Goal: Contribute content: Add original content to the website for others to see

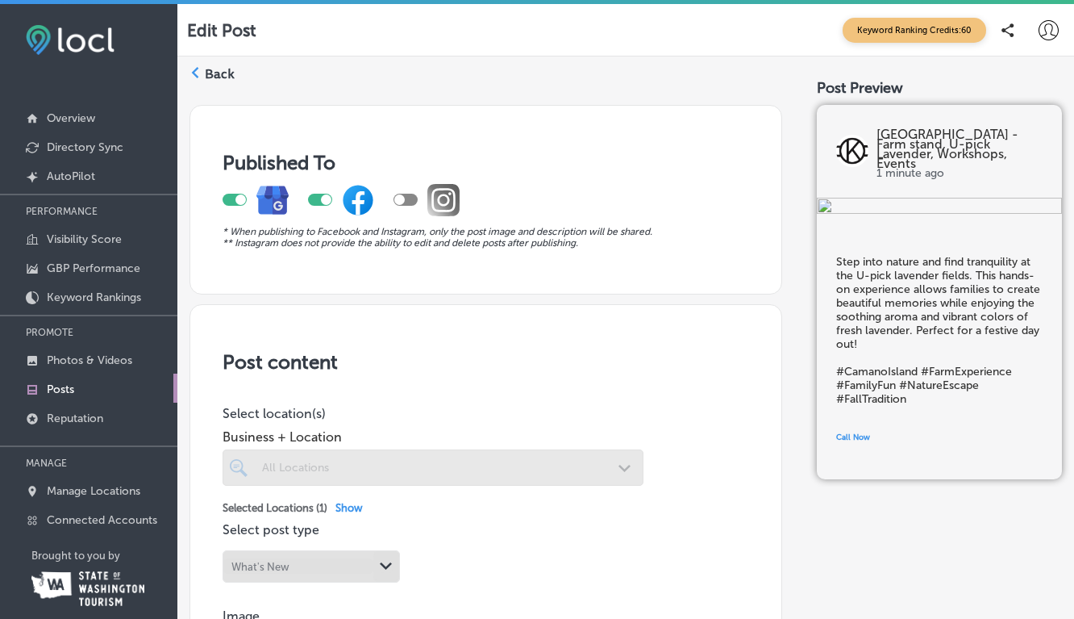
scroll to position [677, 0]
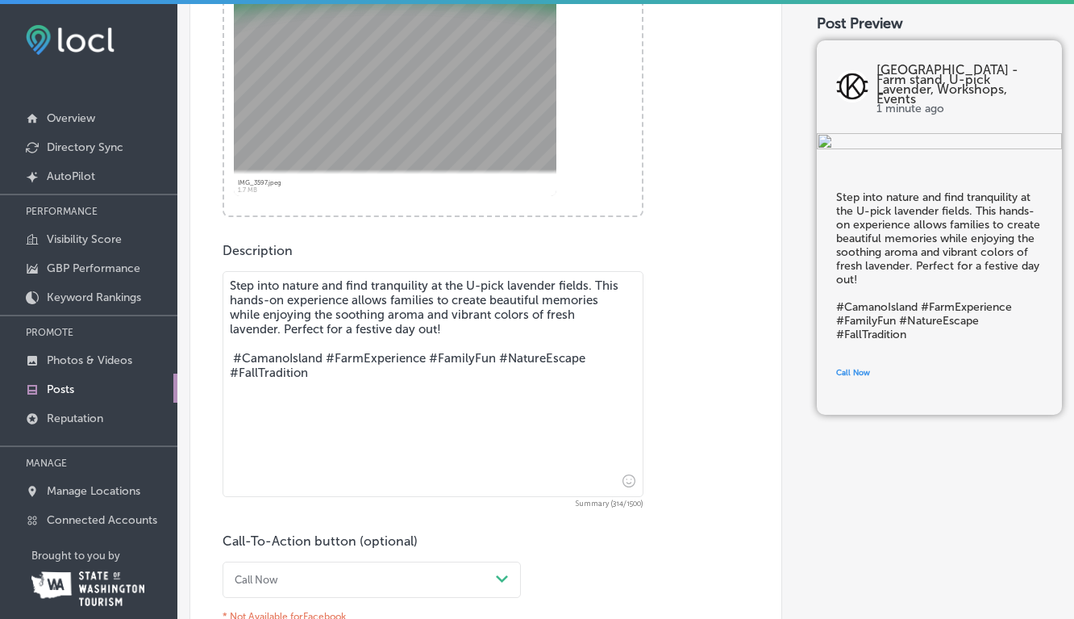
click at [288, 307] on textarea "Step into nature and find tranquility at the U-pick lavender fields. This hands…" at bounding box center [433, 384] width 421 height 226
drag, startPoint x: 231, startPoint y: 285, endPoint x: 278, endPoint y: 331, distance: 65.6
click at [278, 331] on textarea "Step into nature and find tranquility at the U-pick lavender fields. This hands…" at bounding box center [433, 384] width 421 height 226
paste textarea "Get ready for some pumpkin-flying fun! Join us for our annual Trebuchet Launche…"
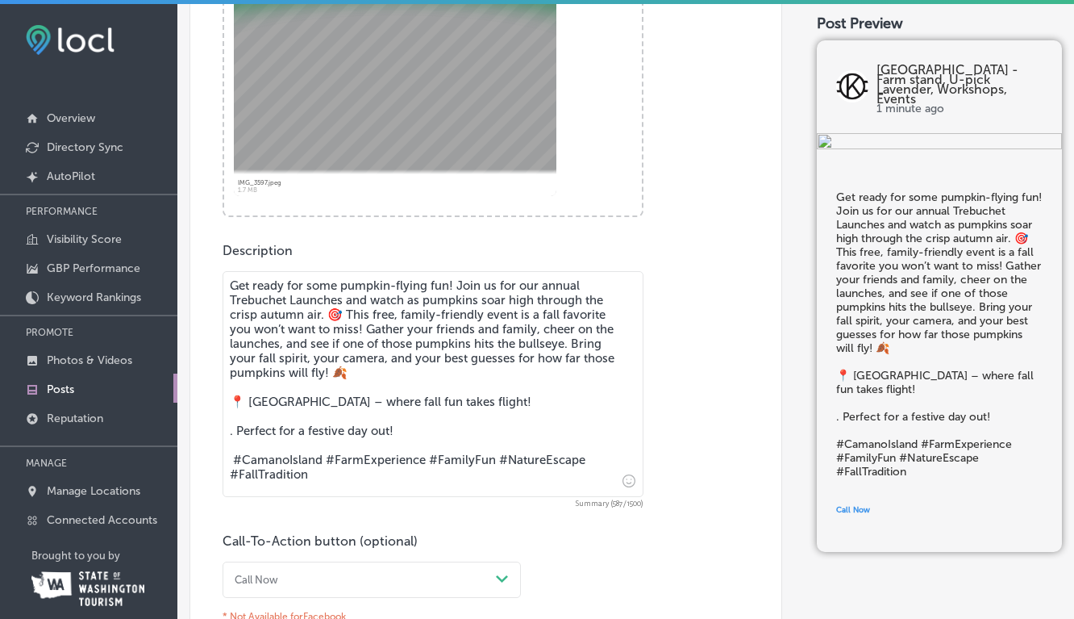
drag, startPoint x: 398, startPoint y: 439, endPoint x: 241, endPoint y: 425, distance: 157.9
click at [241, 425] on textarea "Get ready for some pumpkin-flying fun! Join us for our annual Trebuchet Launche…" at bounding box center [433, 384] width 421 height 226
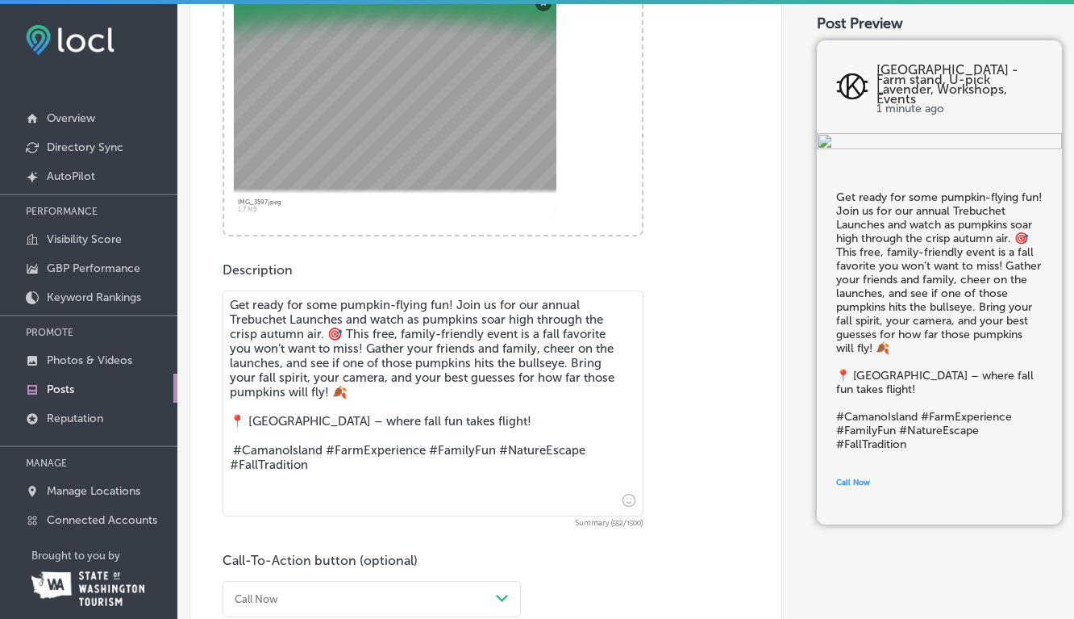
scroll to position [661, 0]
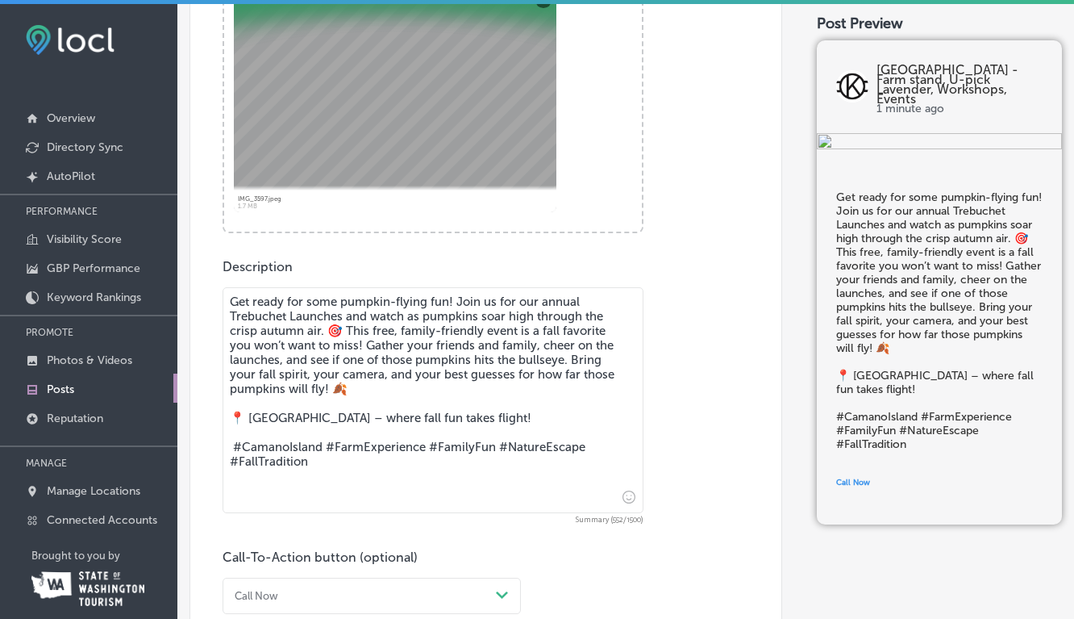
click at [348, 315] on textarea "Get ready for some pumpkin-flying fun! Join us for our annual Trebuchet Launche…" at bounding box center [433, 400] width 421 height 226
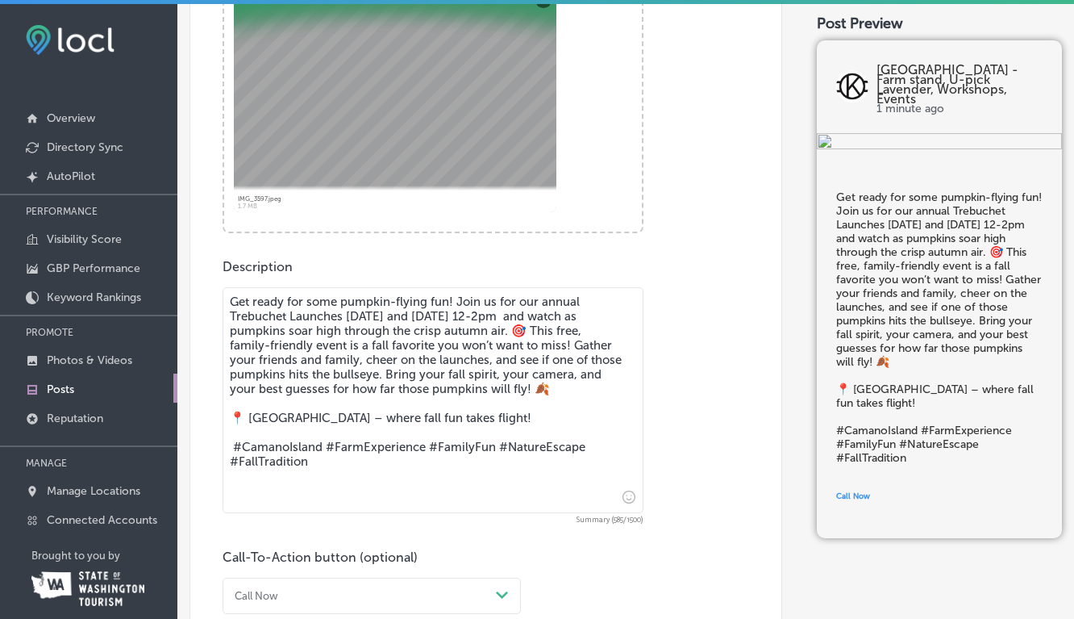
click at [574, 315] on textarea "Get ready for some pumpkin-flying fun! Join us for our annual Trebuchet Launche…" at bounding box center [433, 400] width 421 height 226
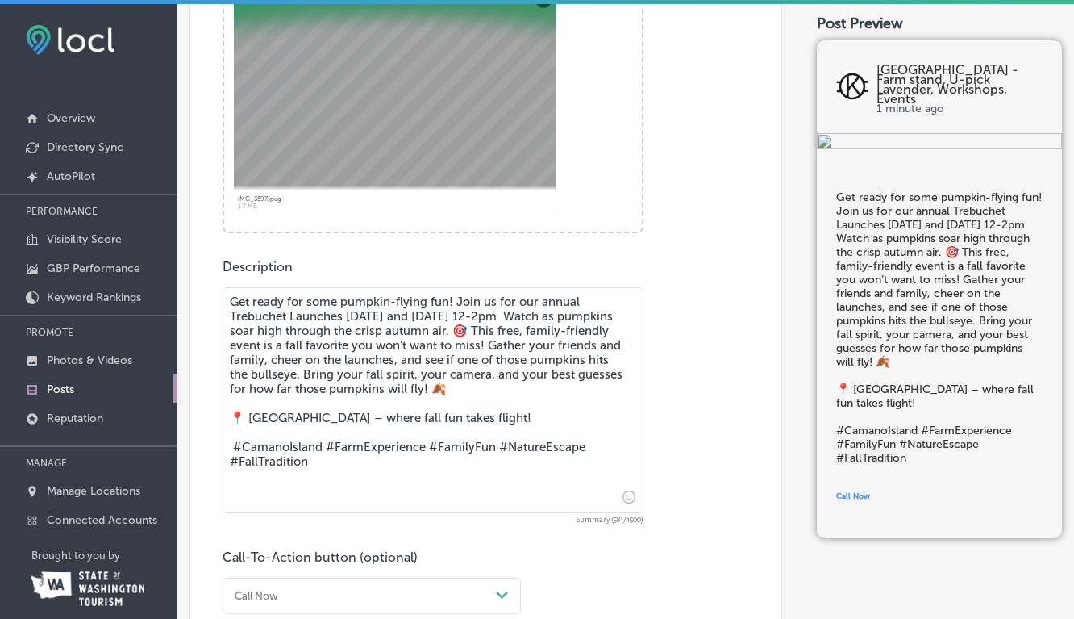
click at [595, 394] on textarea "Get ready for some pumpkin-flying fun! Join us for our annual Trebuchet Launche…" at bounding box center [433, 400] width 421 height 226
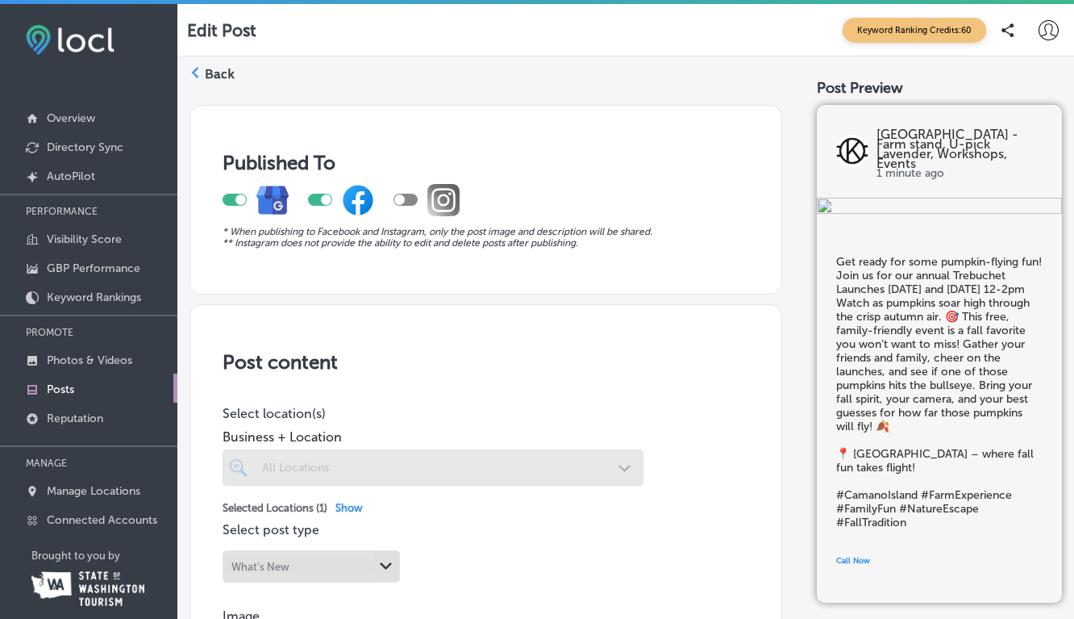
scroll to position [9, 0]
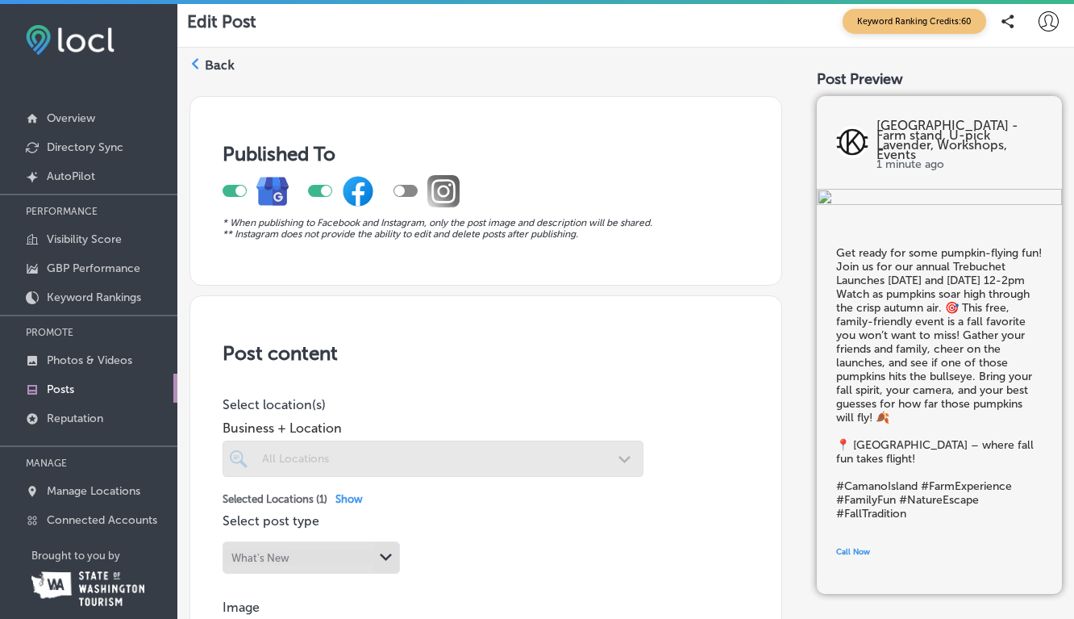
type textarea "Get ready for some pumpkin-flying fun! Join us for our annual Trebuchet Launche…"
click at [403, 191] on div at bounding box center [399, 190] width 10 height 10
checkbox input "true"
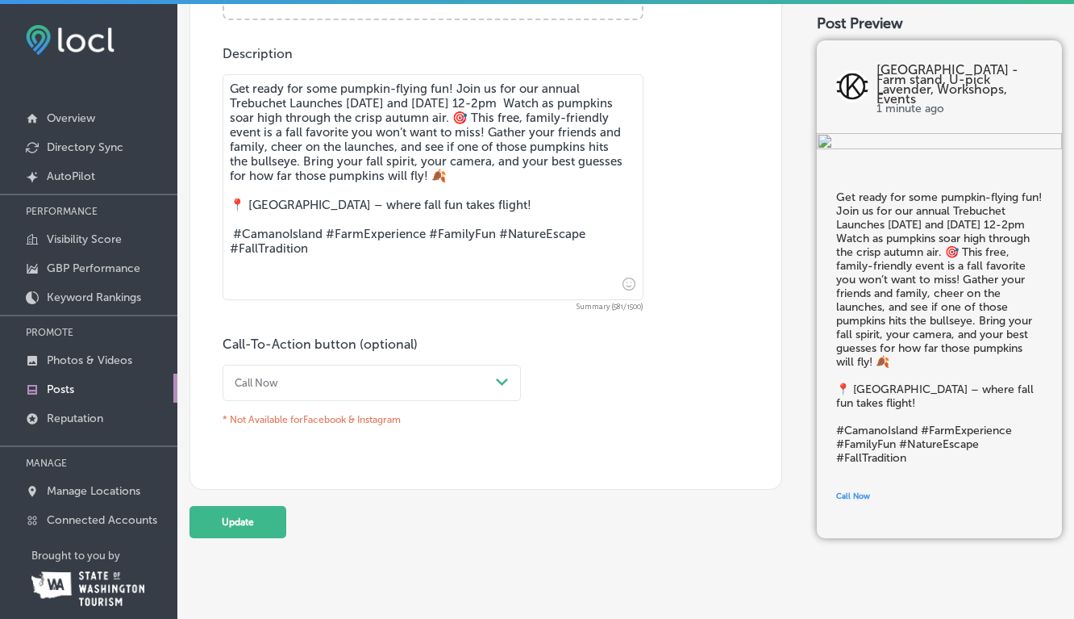
scroll to position [887, 0]
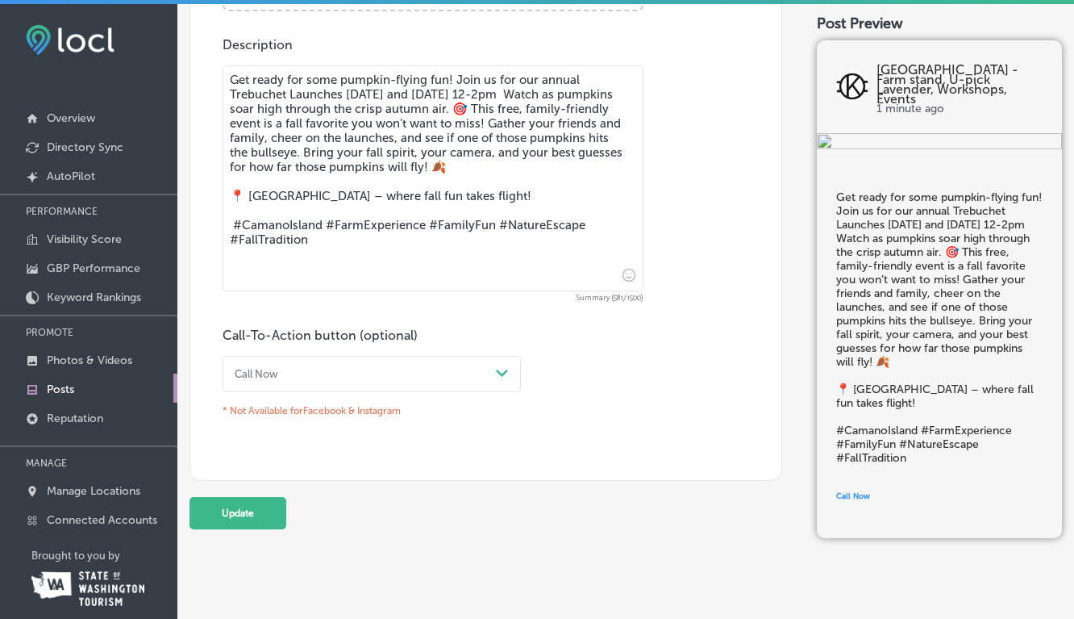
click at [505, 374] on div "Path Created with Sketch." at bounding box center [502, 373] width 13 height 13
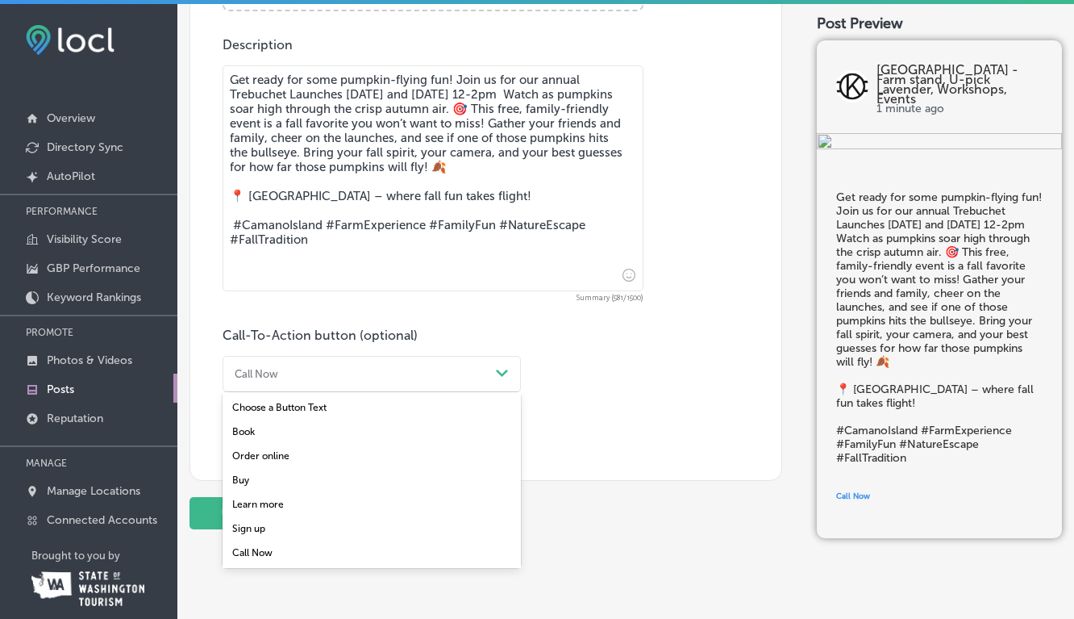
click at [265, 494] on div "Learn more" at bounding box center [372, 504] width 298 height 24
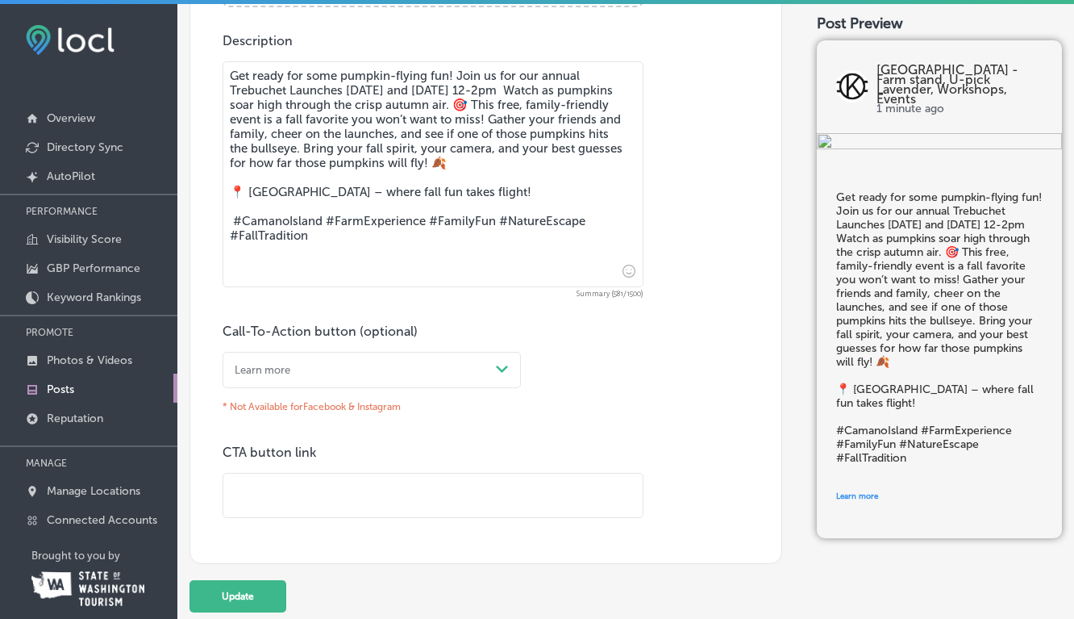
click at [302, 478] on input "text" at bounding box center [432, 495] width 419 height 44
type input "[URL][DOMAIN_NAME]"
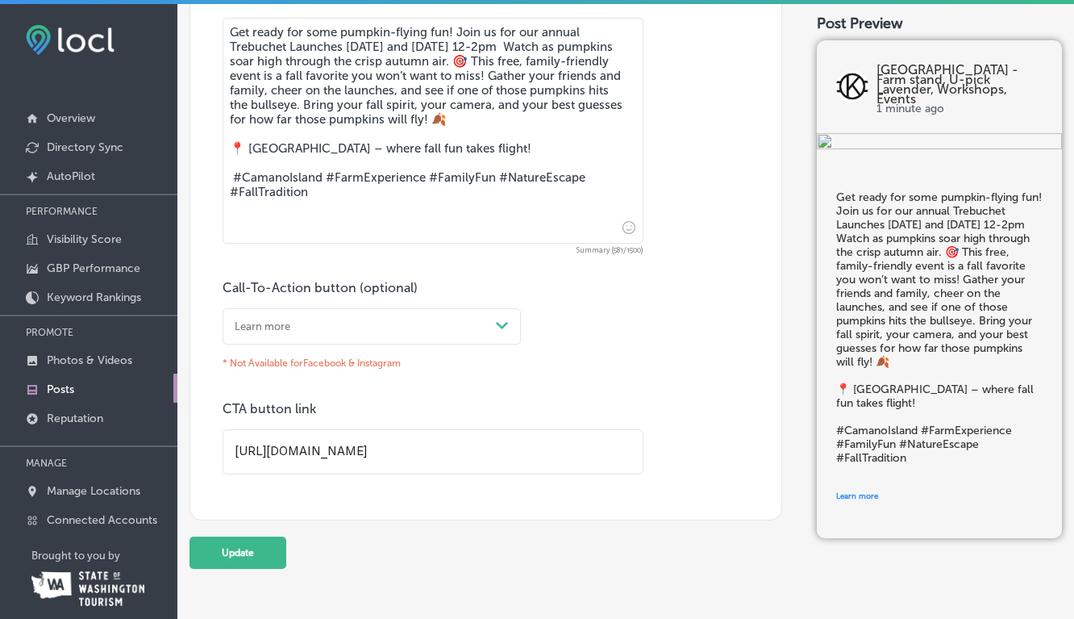
scroll to position [975, 0]
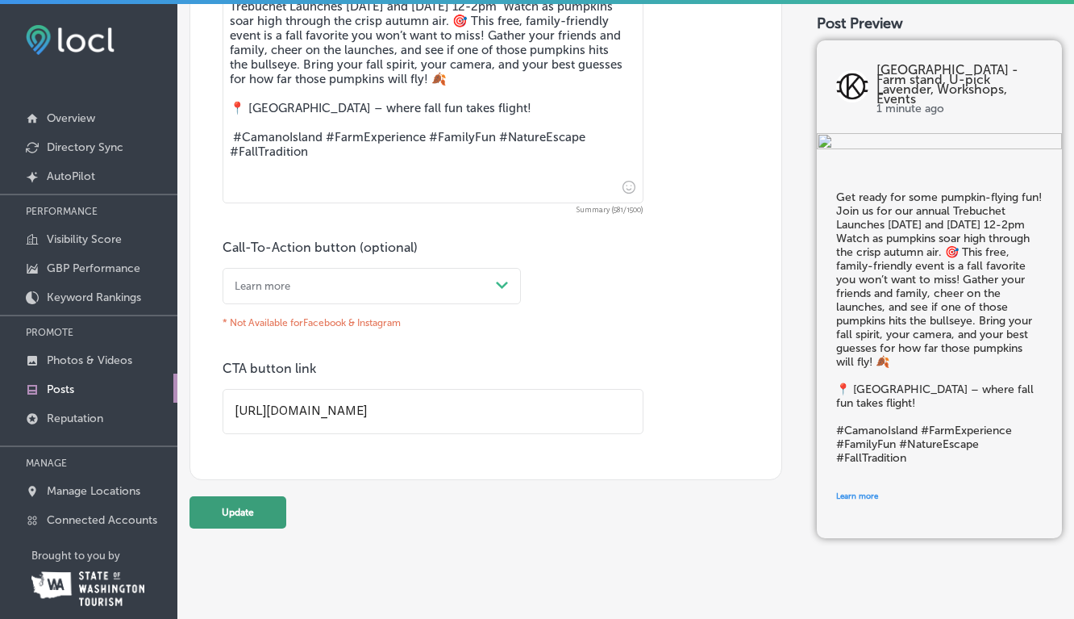
click at [238, 517] on button "Update" at bounding box center [238, 512] width 97 height 32
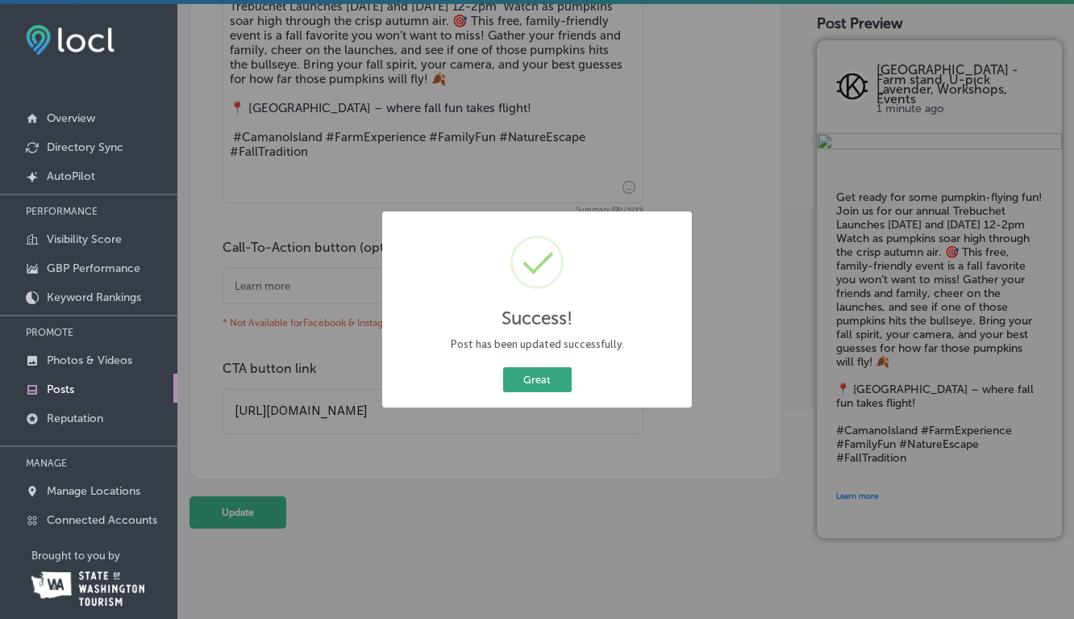
click at [535, 385] on button "Great" at bounding box center [537, 379] width 69 height 25
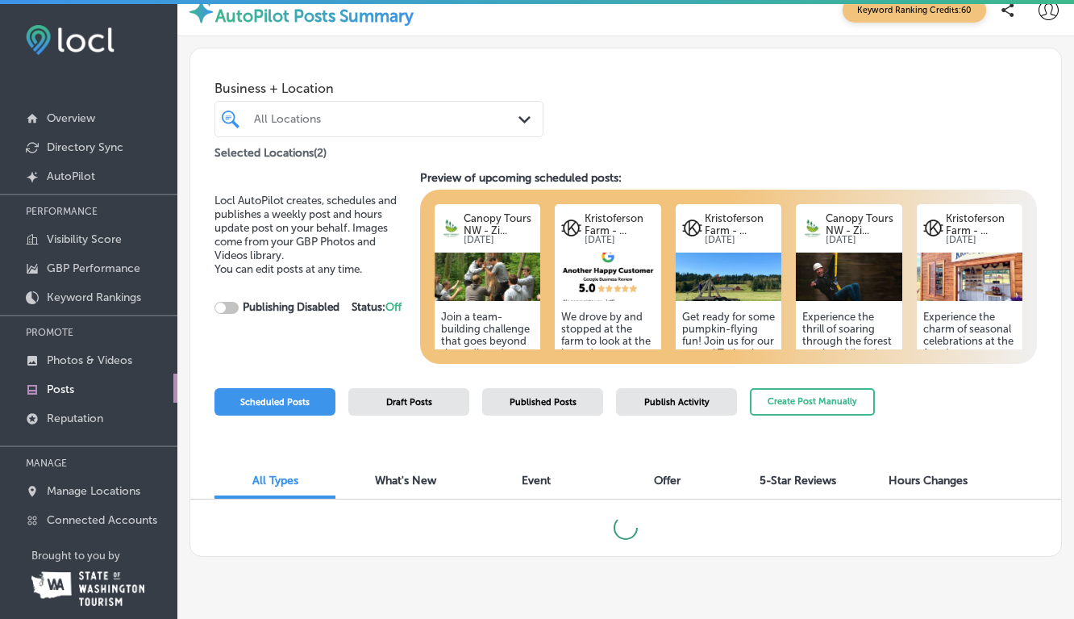
scroll to position [19, 0]
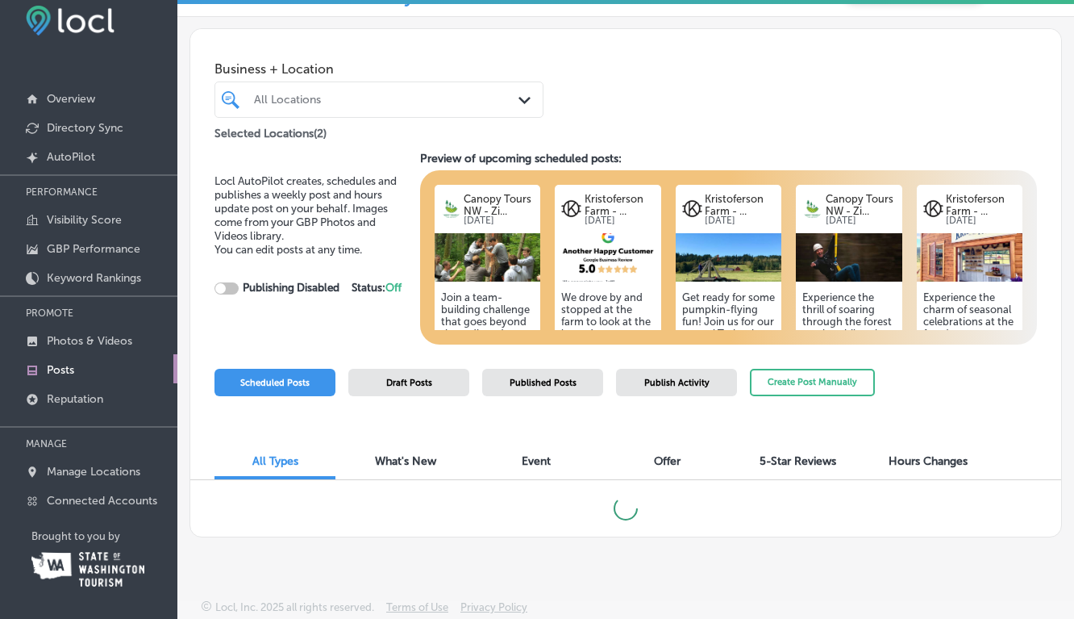
checkbox input "true"
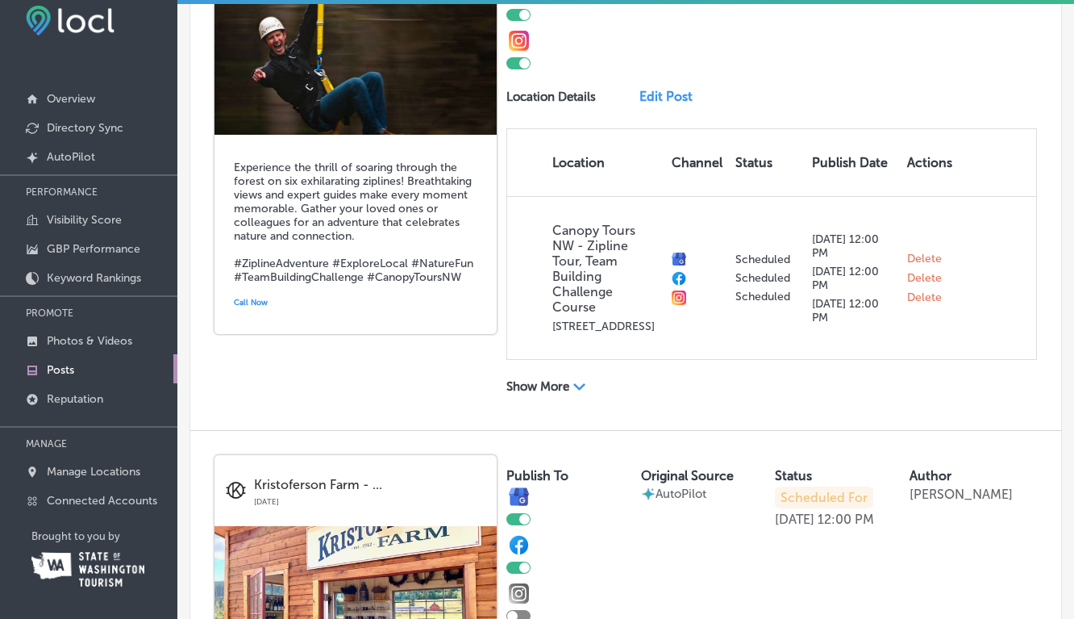
scroll to position [17, 0]
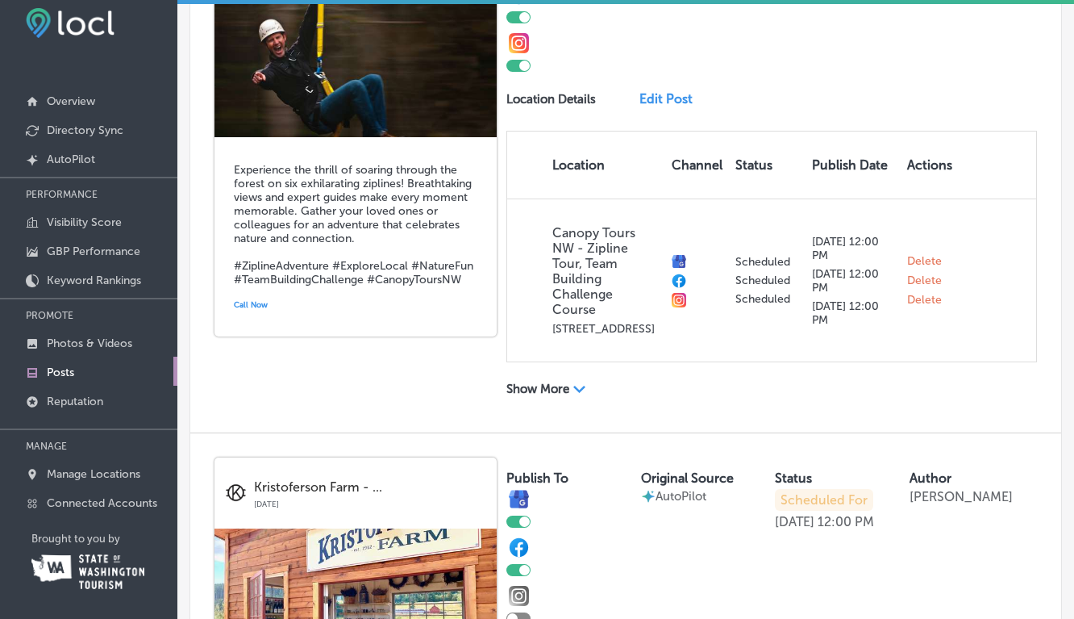
click at [580, 393] on polygon at bounding box center [579, 388] width 12 height 7
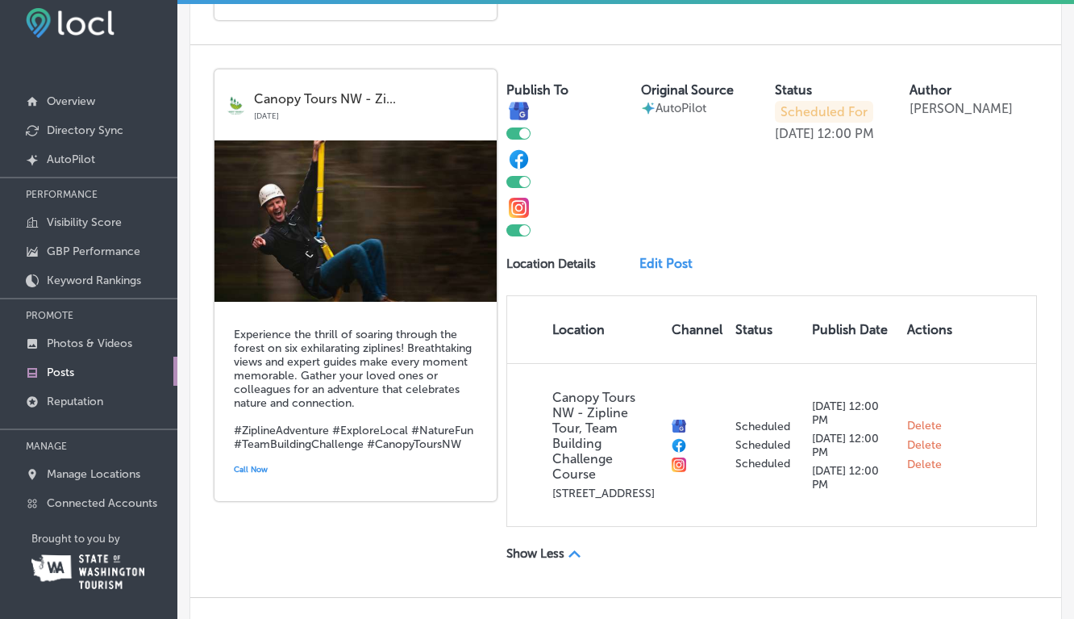
scroll to position [2112, 0]
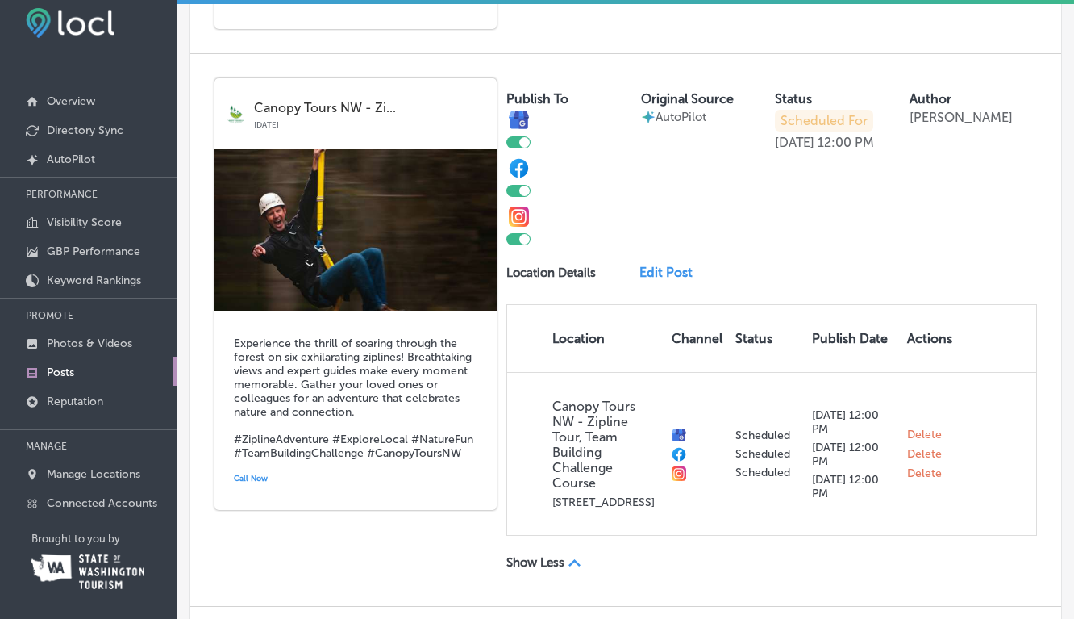
click at [828, 131] on p "Scheduled For" at bounding box center [824, 121] width 98 height 22
click at [814, 150] on div "[DATE] 12:00 PM" at bounding box center [824, 142] width 99 height 15
click at [676, 280] on link "Edit Post" at bounding box center [671, 272] width 63 height 15
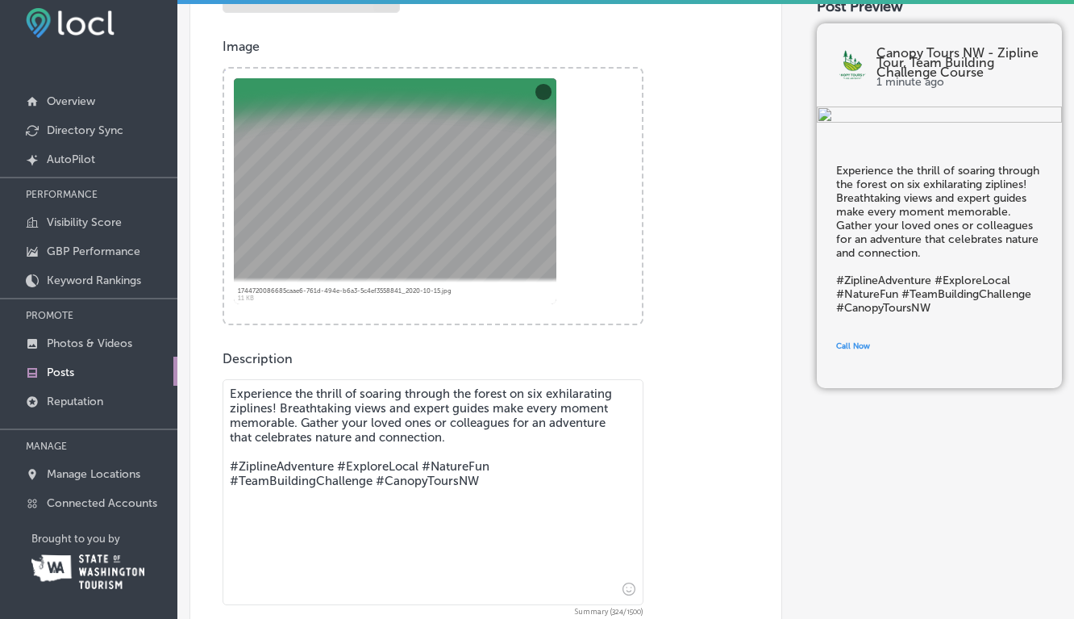
scroll to position [515, 0]
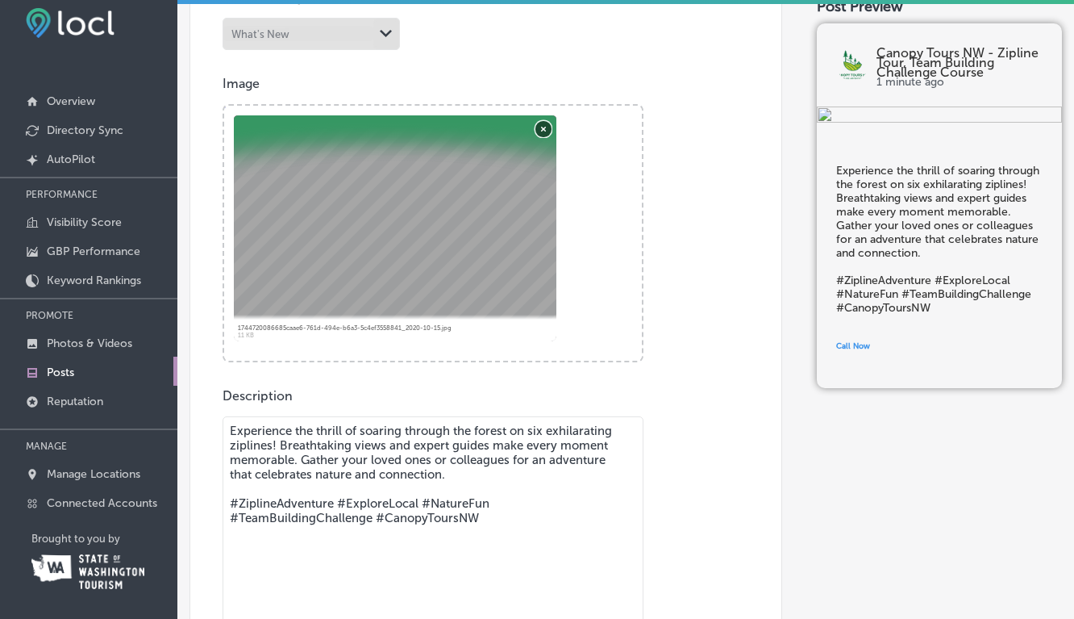
click at [544, 125] on button "Remove" at bounding box center [543, 128] width 16 height 16
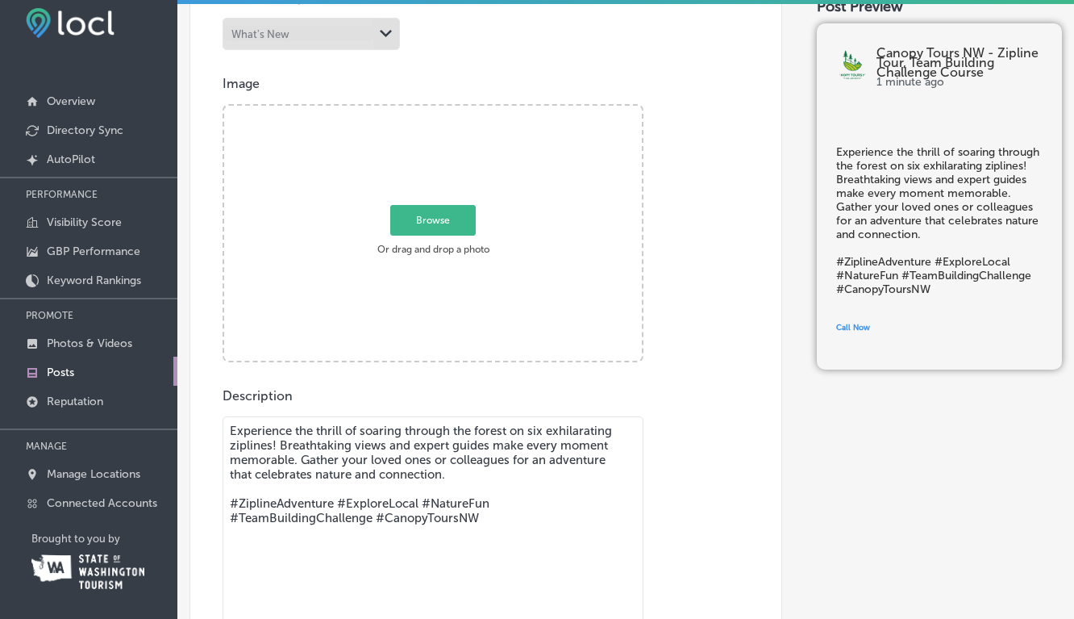
click at [439, 219] on span "Browse" at bounding box center [432, 220] width 85 height 31
click at [439, 110] on input "Browse Or drag and drop a photo" at bounding box center [433, 108] width 418 height 5
click at [75, 343] on p "Photos & Videos" at bounding box center [89, 343] width 85 height 14
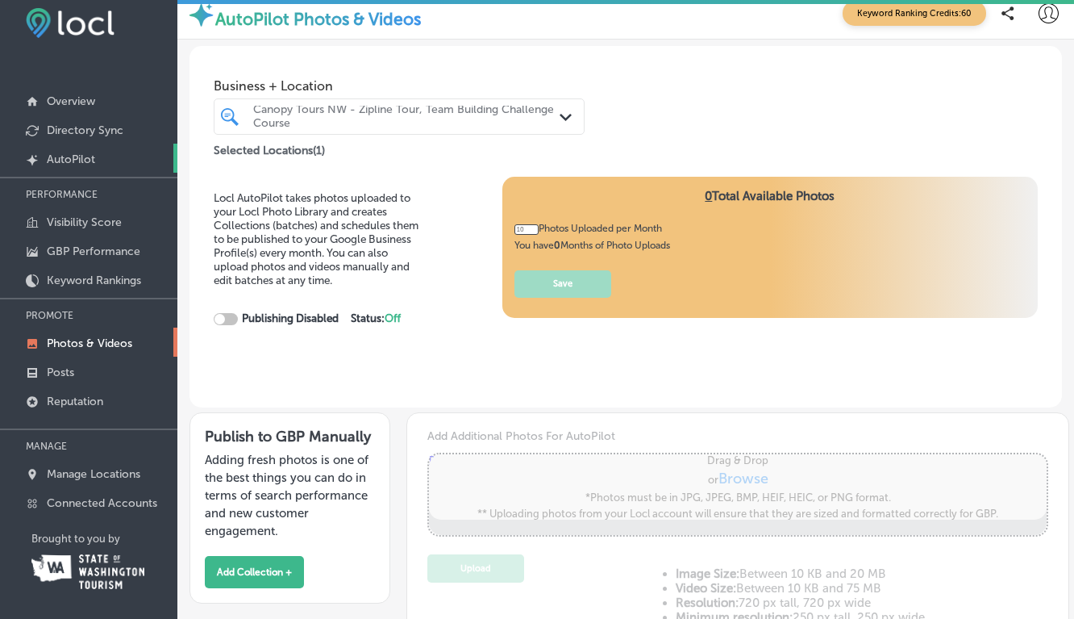
type input "0"
checkbox input "true"
type input "5"
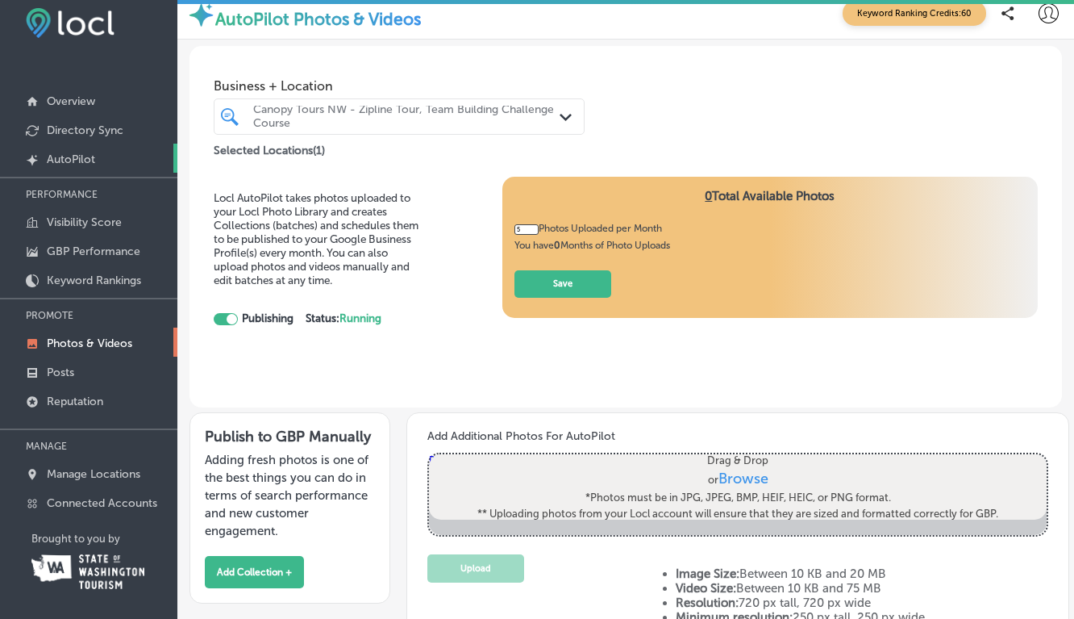
click at [81, 157] on p "AutoPilot" at bounding box center [71, 159] width 48 height 14
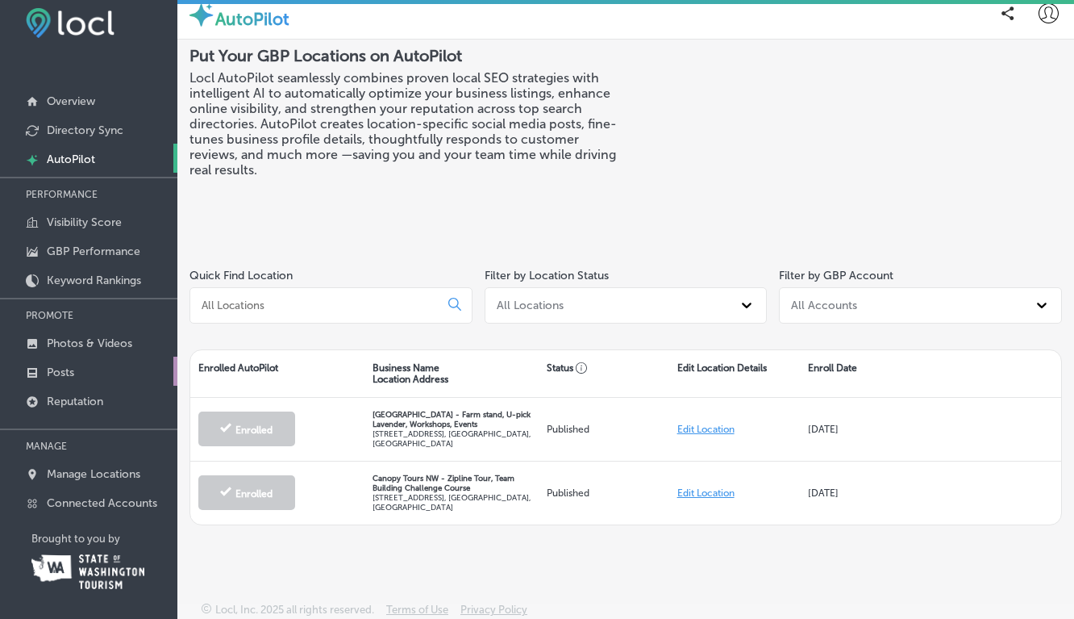
click at [65, 368] on p "Posts" at bounding box center [60, 372] width 27 height 14
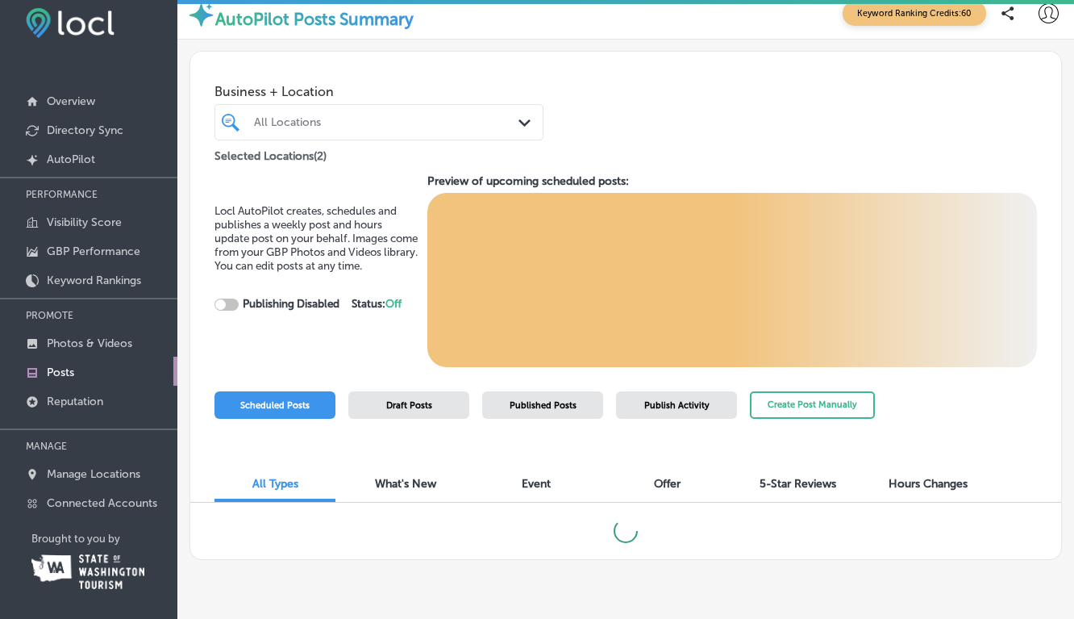
checkbox input "true"
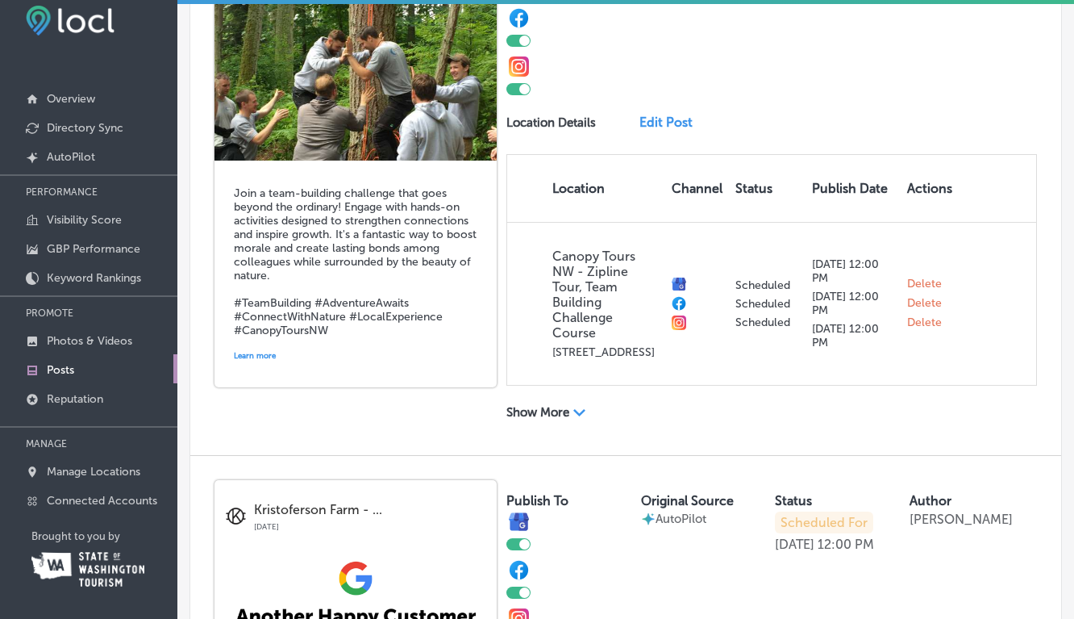
scroll to position [579, 0]
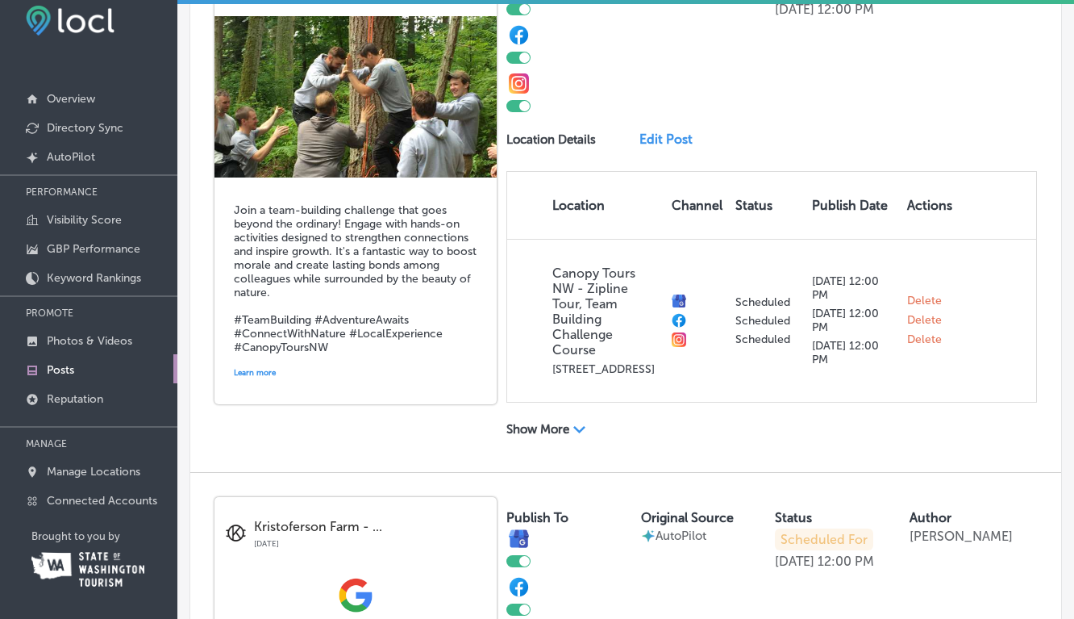
click at [668, 143] on link "Edit Post" at bounding box center [671, 138] width 63 height 15
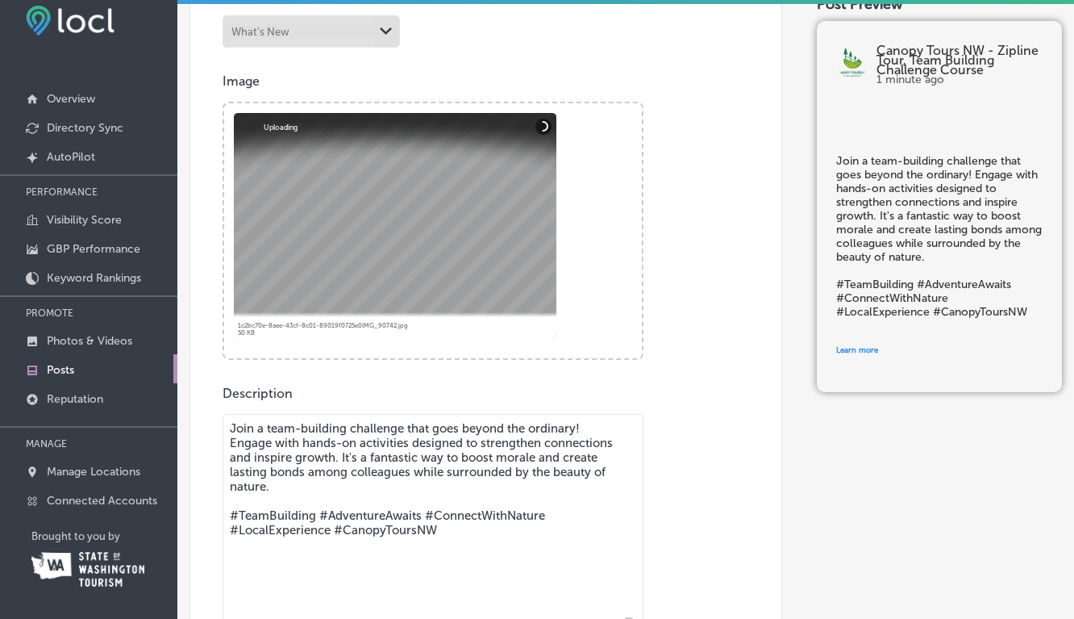
scroll to position [559, 0]
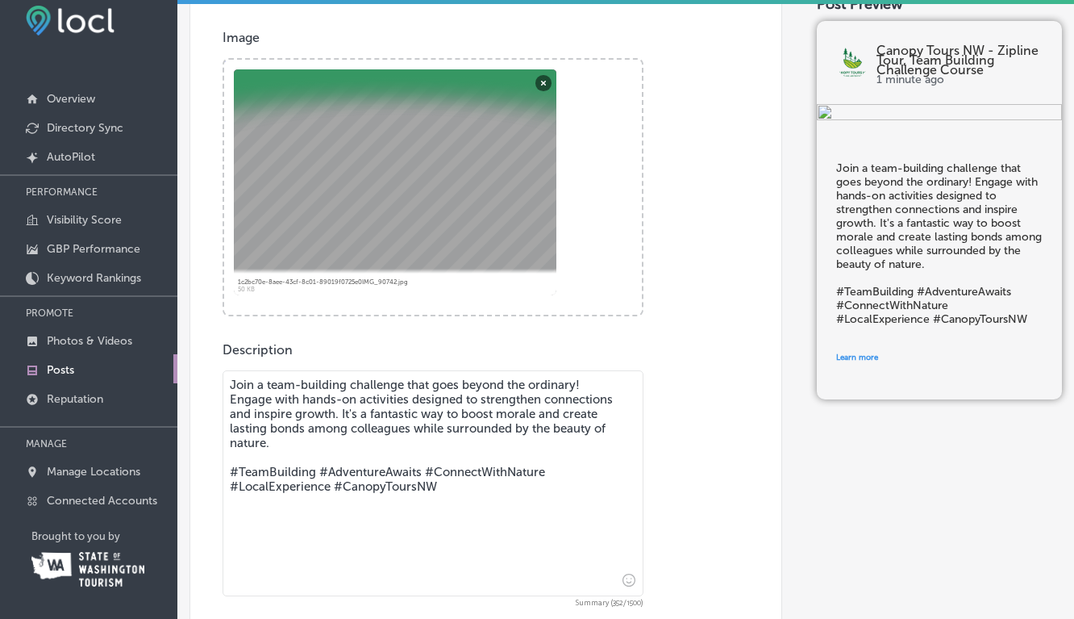
drag, startPoint x: 227, startPoint y: 383, endPoint x: 452, endPoint y: 498, distance: 252.1
click at [452, 498] on textarea "Join a team-building challenge that goes beyond the ordinary! Engage with hands…" at bounding box center [433, 483] width 421 height 226
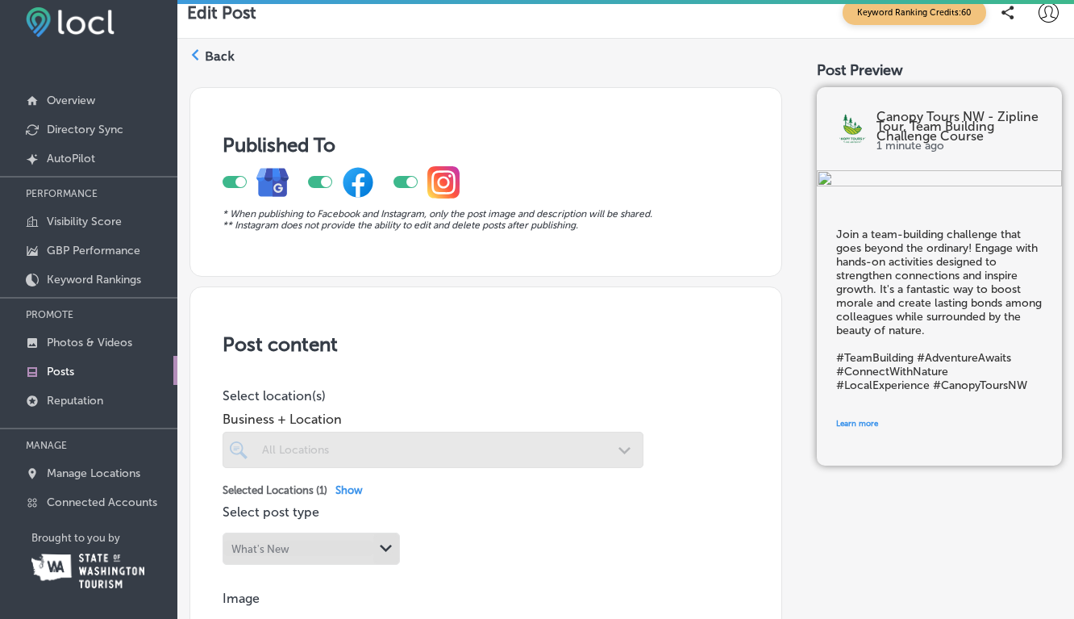
scroll to position [0, 0]
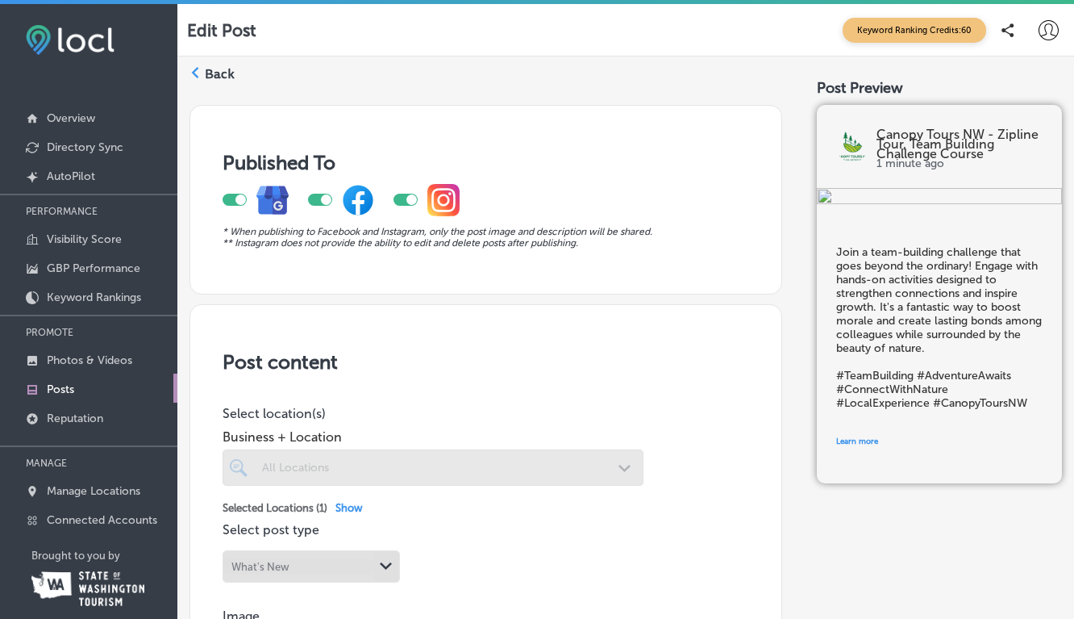
click at [212, 71] on label "Back" at bounding box center [220, 74] width 30 height 18
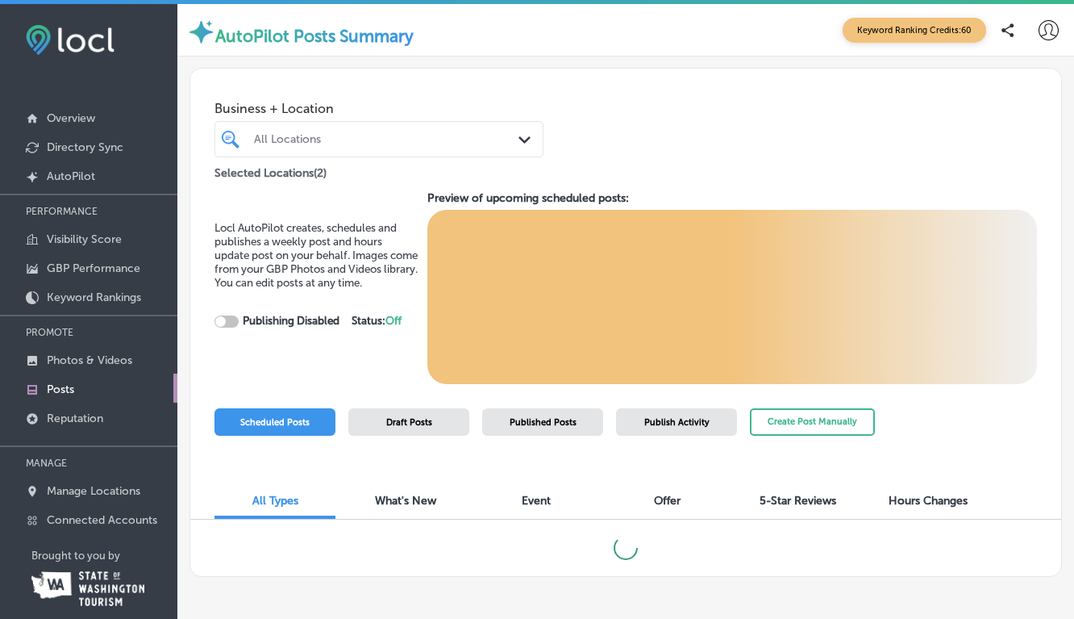
scroll to position [23, 0]
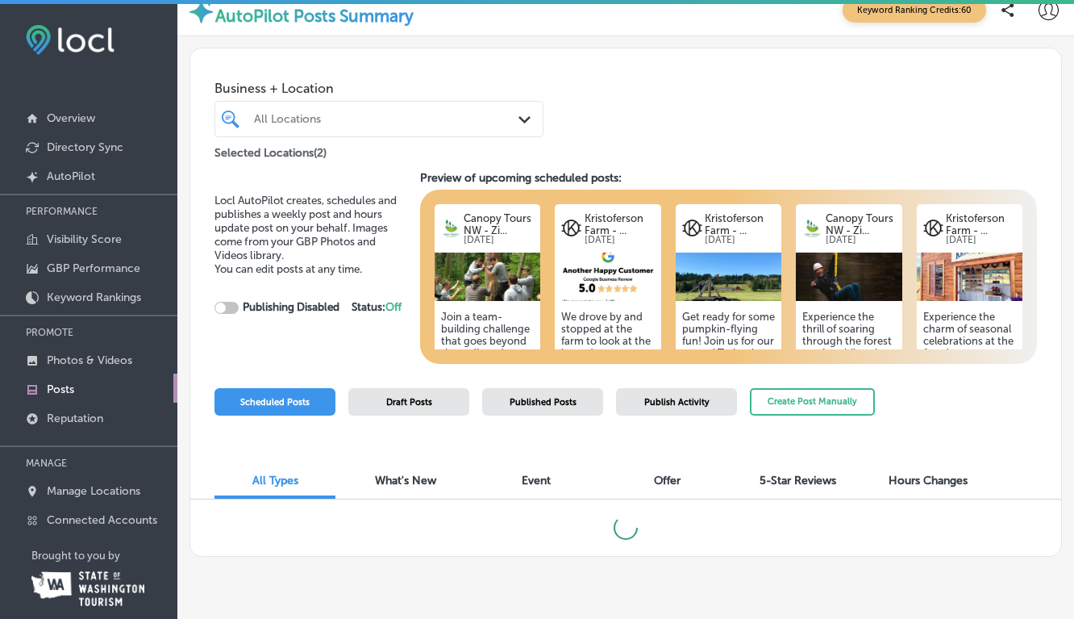
checkbox input "true"
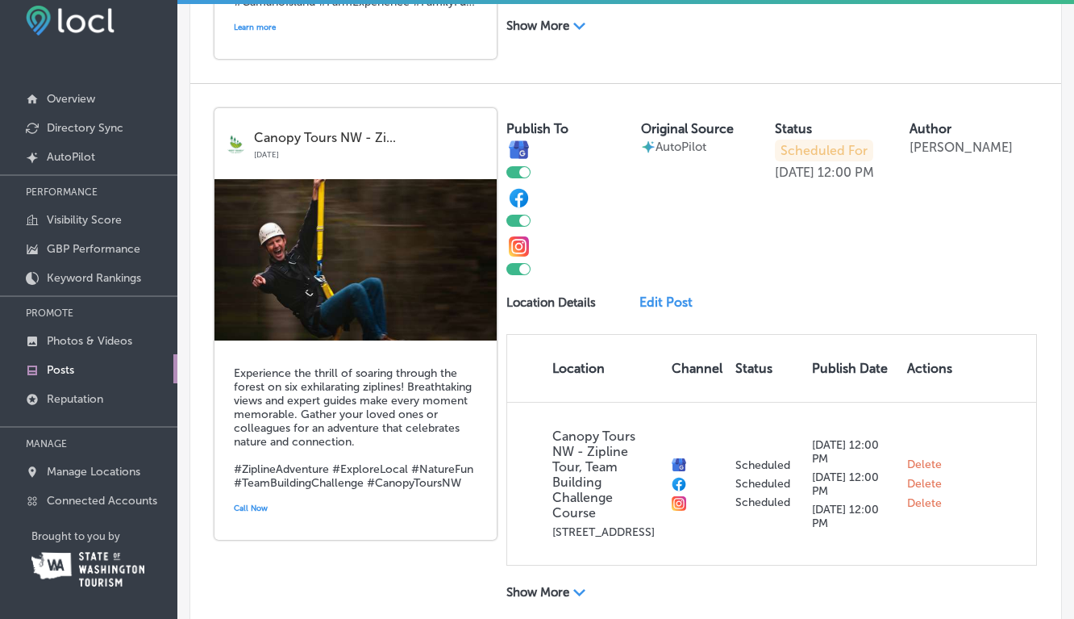
scroll to position [2076, 0]
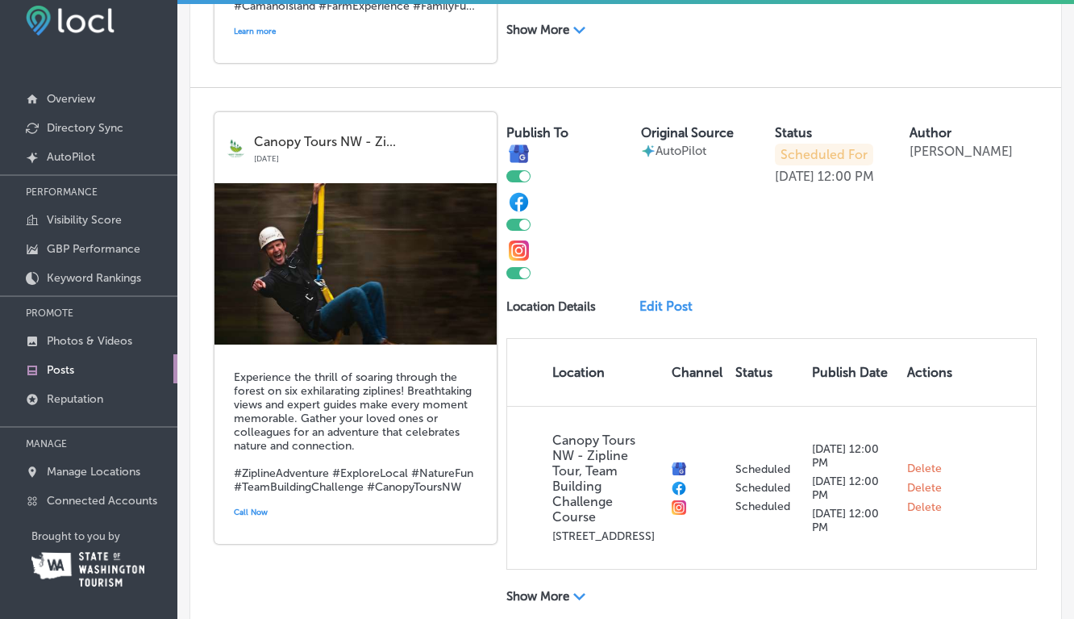
click at [670, 314] on link "Edit Post" at bounding box center [671, 305] width 63 height 15
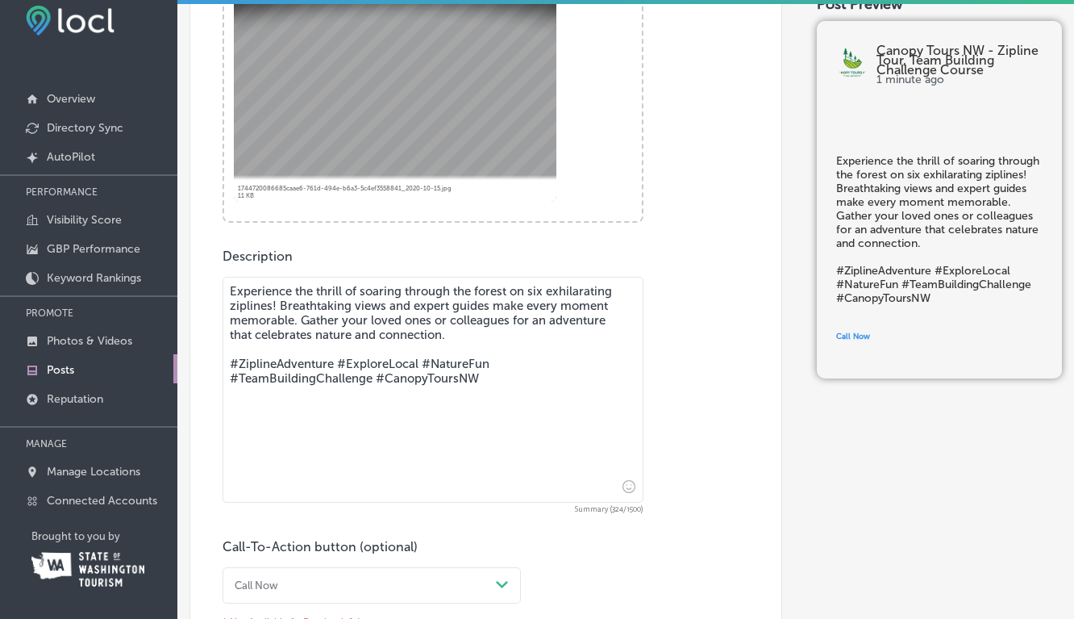
scroll to position [660, 0]
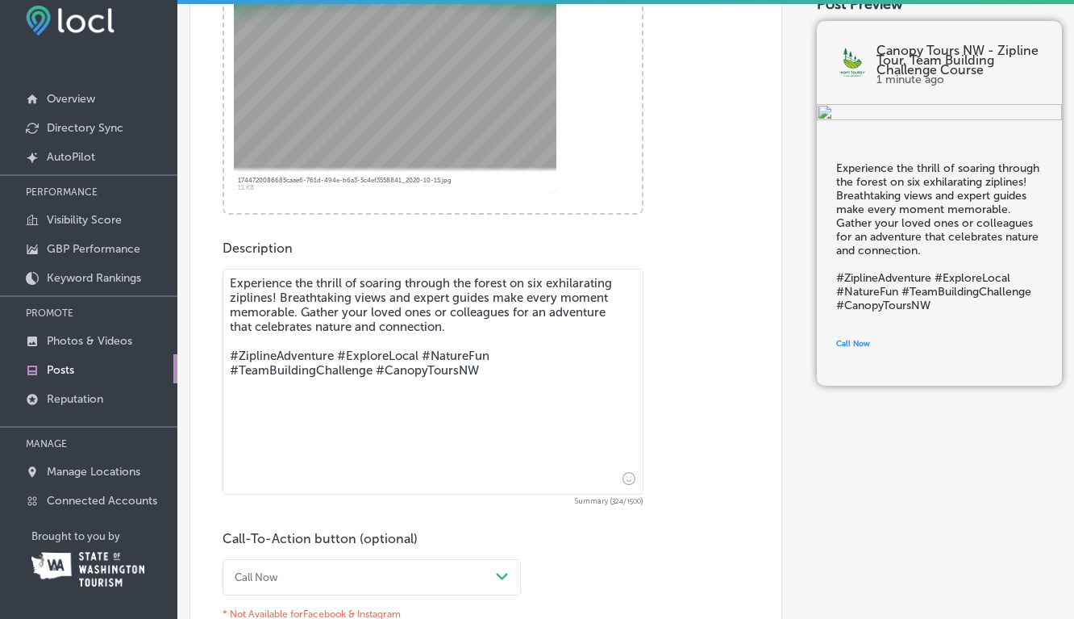
click at [248, 408] on textarea "Experience the thrill of soaring through the forest on six exhilarating zipline…" at bounding box center [433, 382] width 421 height 226
paste textarea "Join a team-building challenge that goes beyond the ordinary! Engage with hands…"
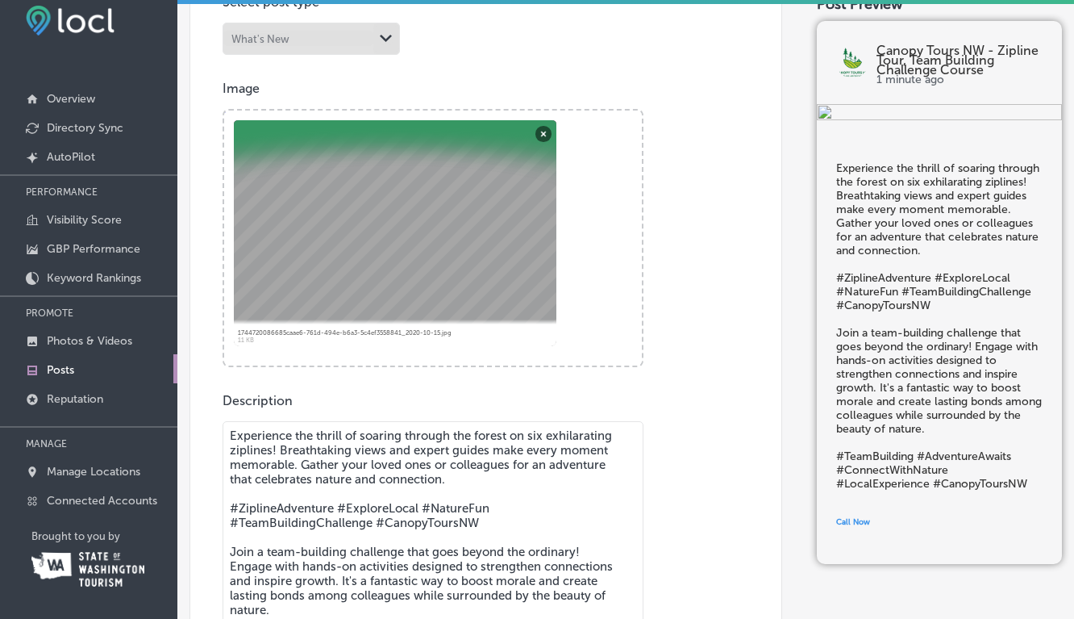
scroll to position [323, 0]
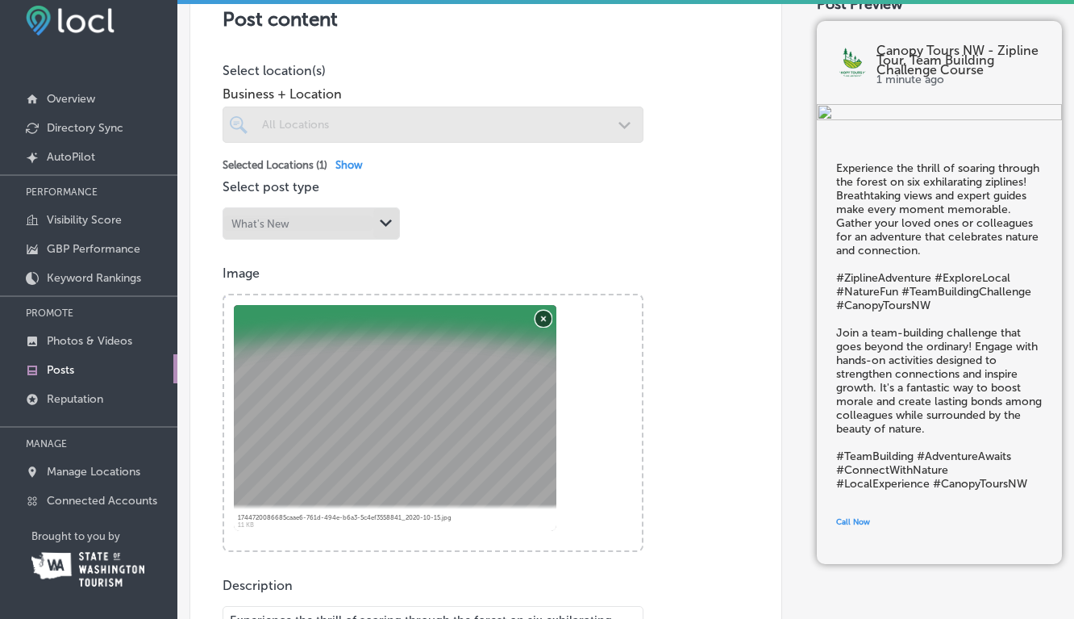
type textarea "Experience the thrill of soaring through the forest on six exhilarating zipline…"
click at [542, 318] on button "Remove" at bounding box center [543, 318] width 16 height 16
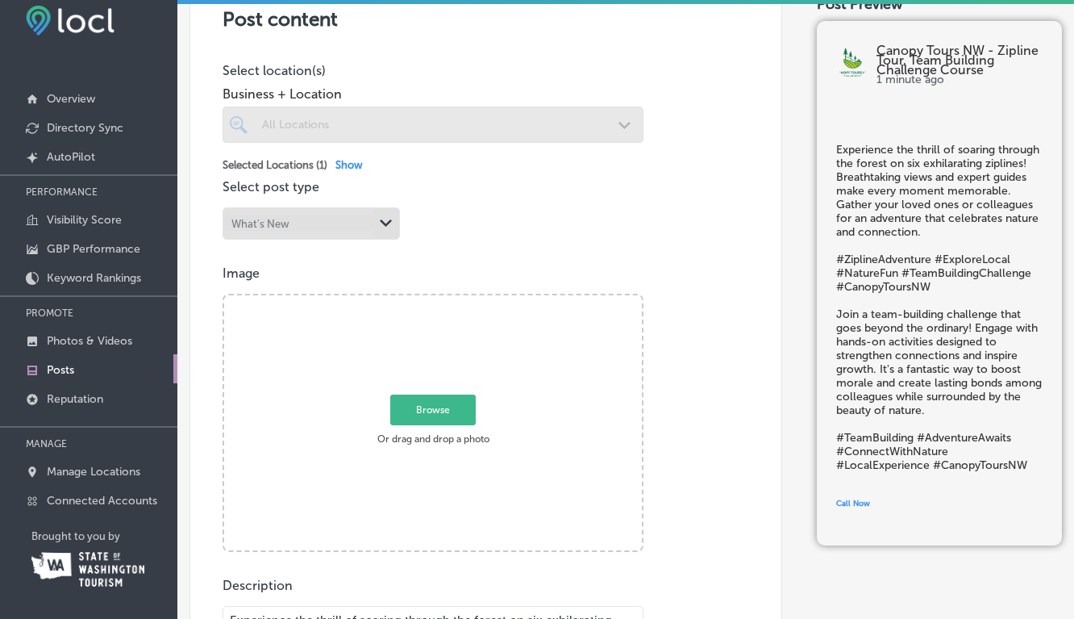
click at [458, 406] on span "Browse" at bounding box center [432, 409] width 85 height 31
click at [458, 300] on input "Browse Or drag and drop a photo" at bounding box center [433, 297] width 418 height 5
type input "C:\fakepath\IMG_9074 2.jpeg"
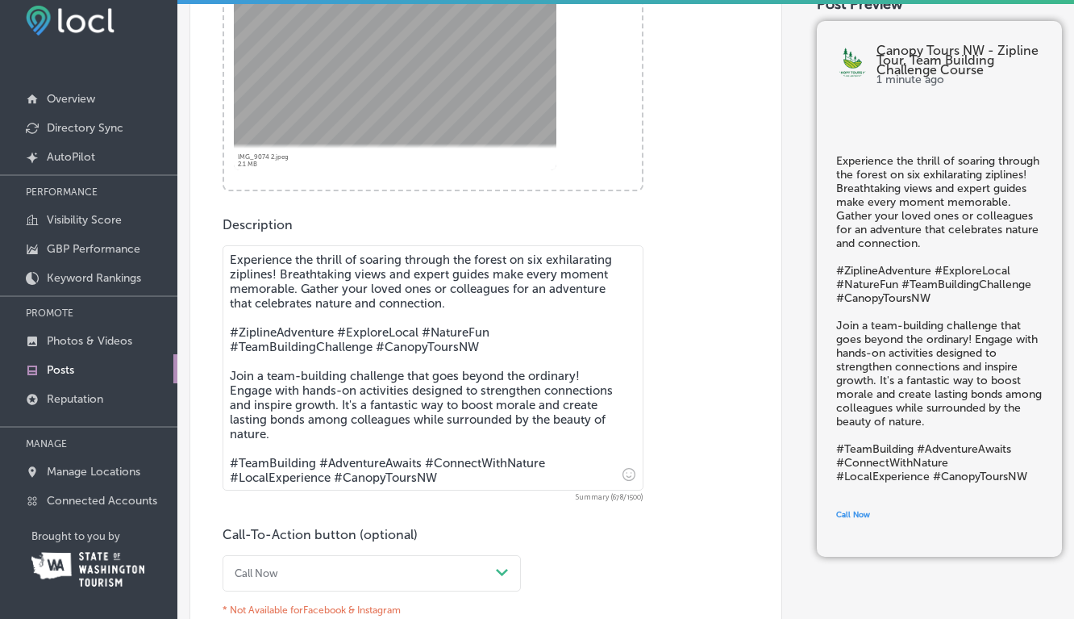
scroll to position [694, 0]
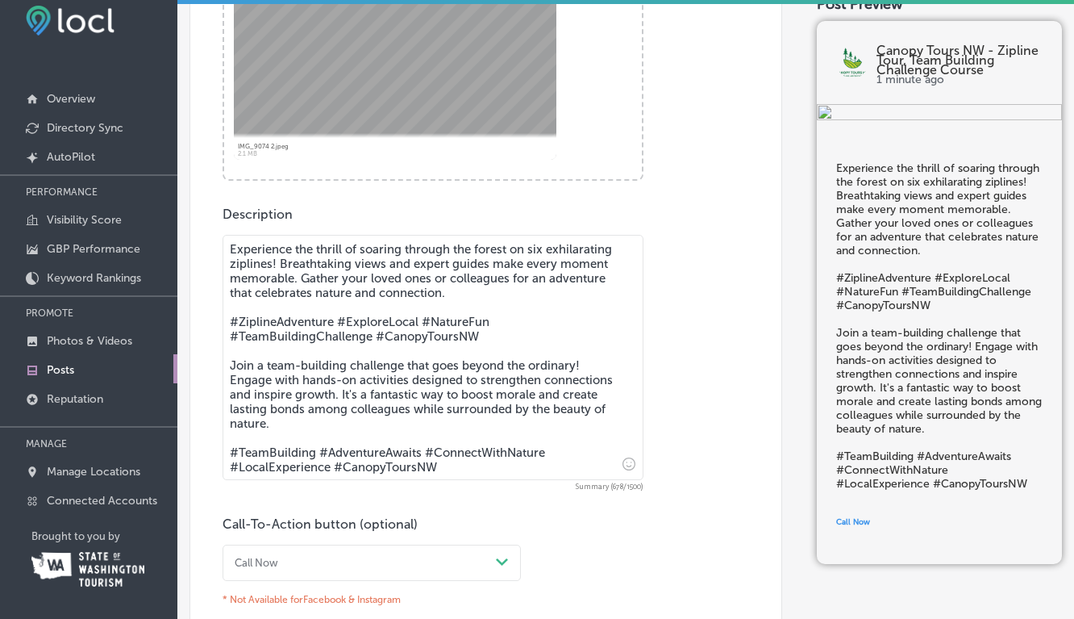
drag, startPoint x: 481, startPoint y: 335, endPoint x: 238, endPoint y: 241, distance: 260.4
click at [238, 241] on textarea "Experience the thrill of soaring through the forest on six exhilarating zipline…" at bounding box center [433, 357] width 421 height 245
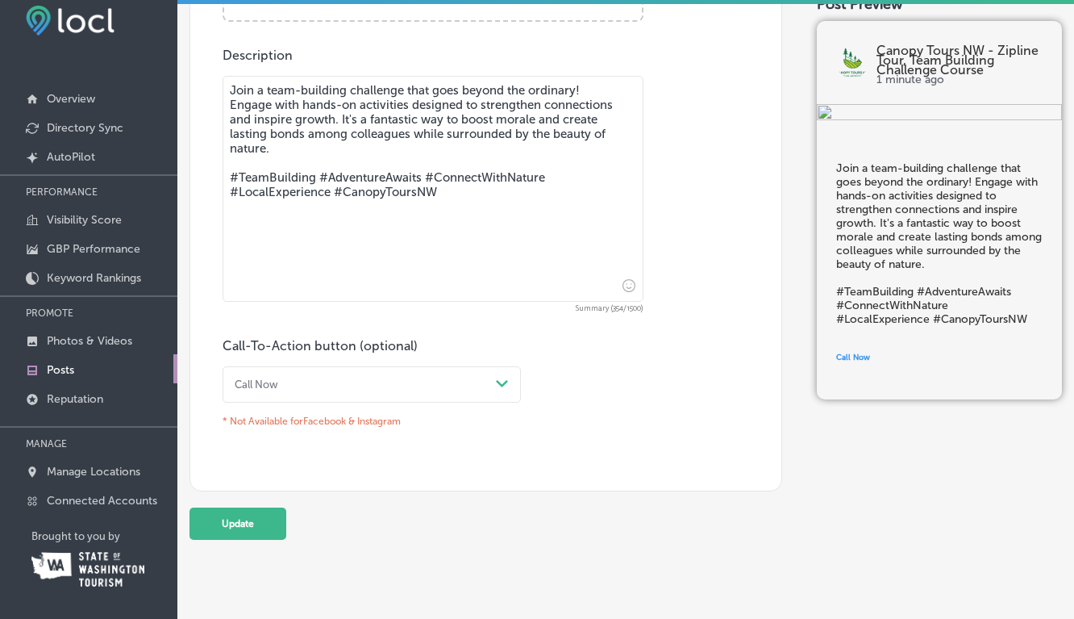
scroll to position [887, 0]
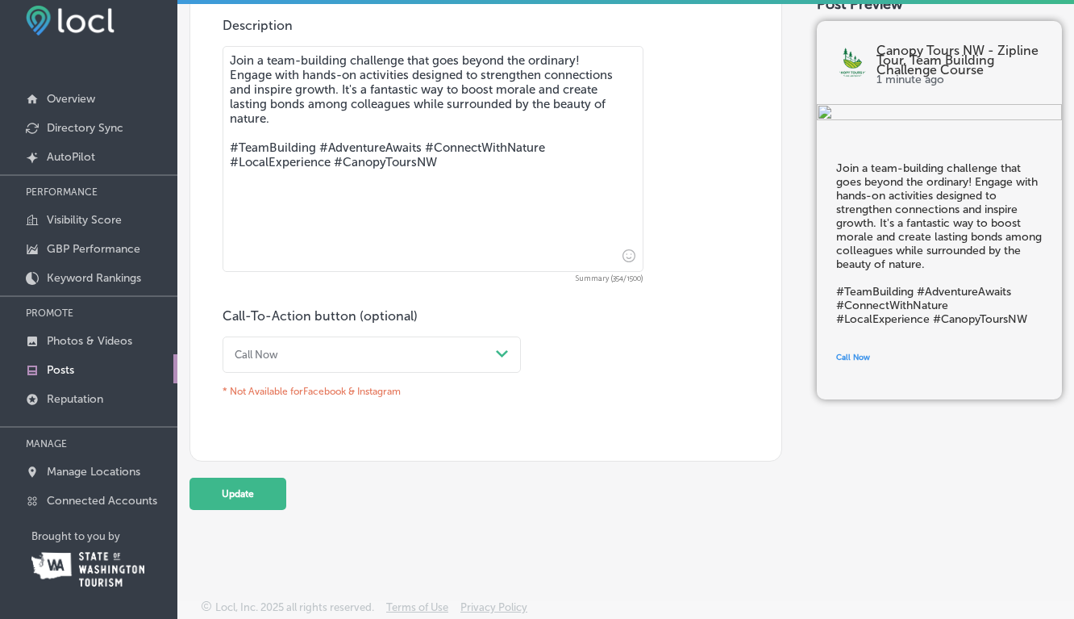
type textarea "Join a team-building challenge that goes beyond the ordinary! Engage with hands…"
click at [241, 486] on button "Update" at bounding box center [238, 493] width 97 height 32
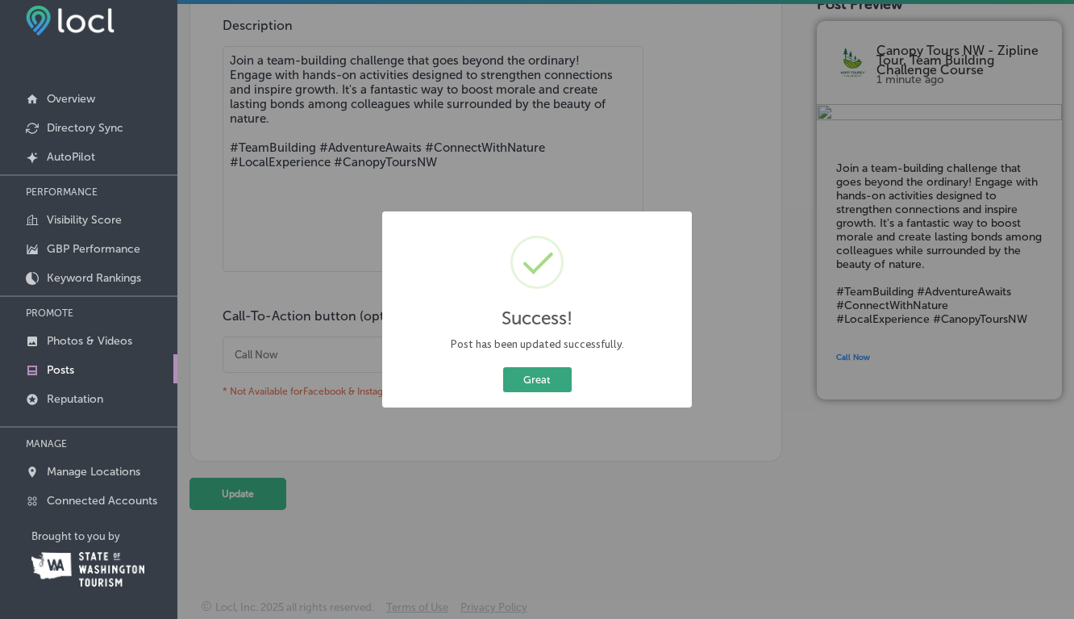
click at [523, 386] on button "Great" at bounding box center [537, 379] width 69 height 25
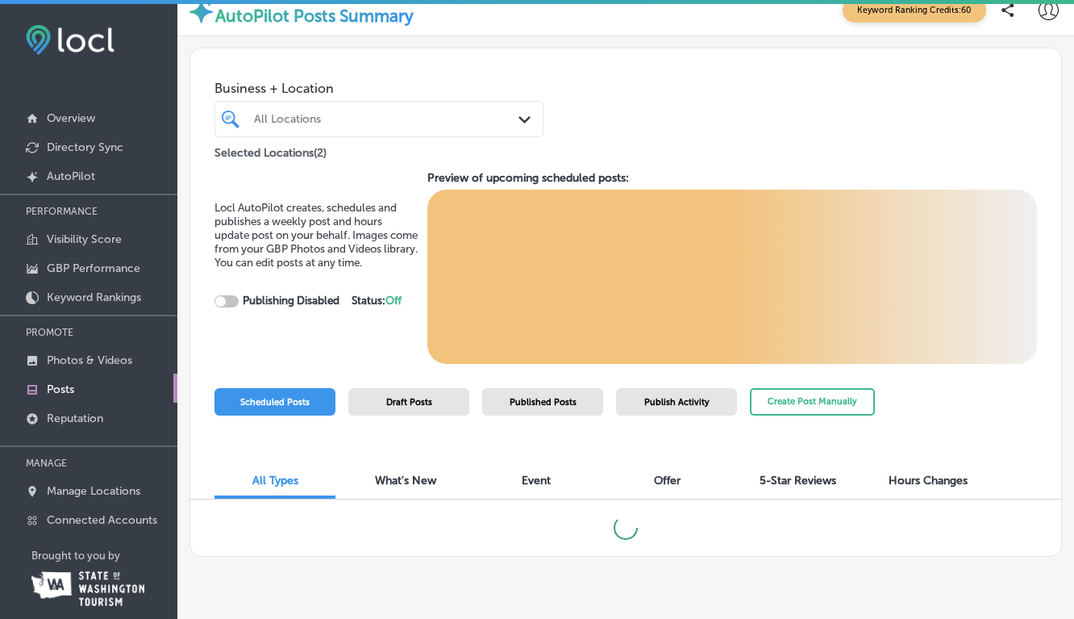
scroll to position [19, 0]
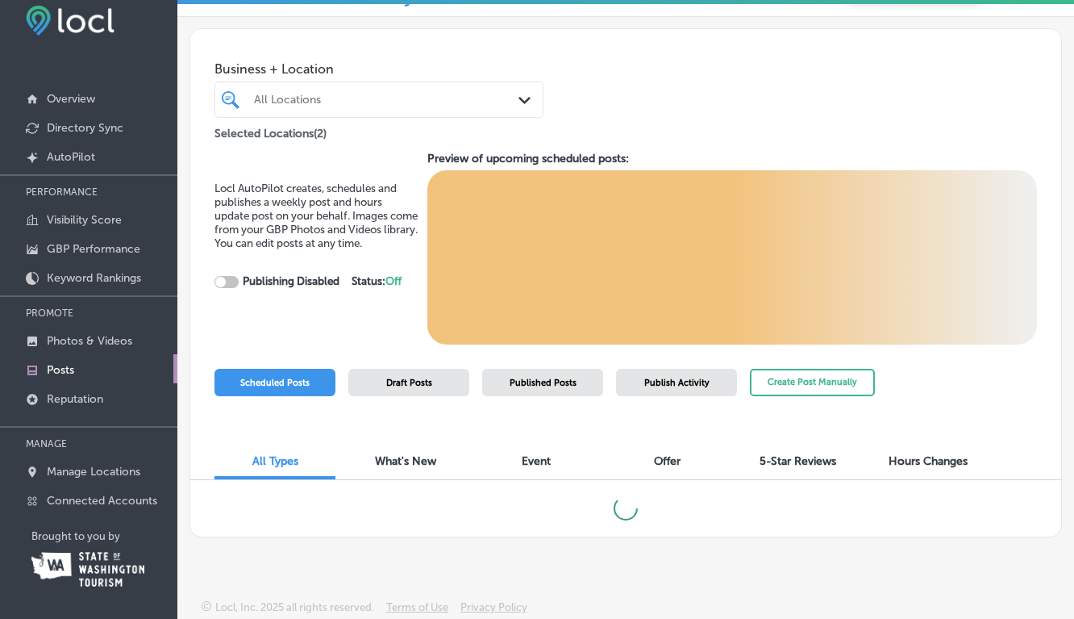
checkbox input "true"
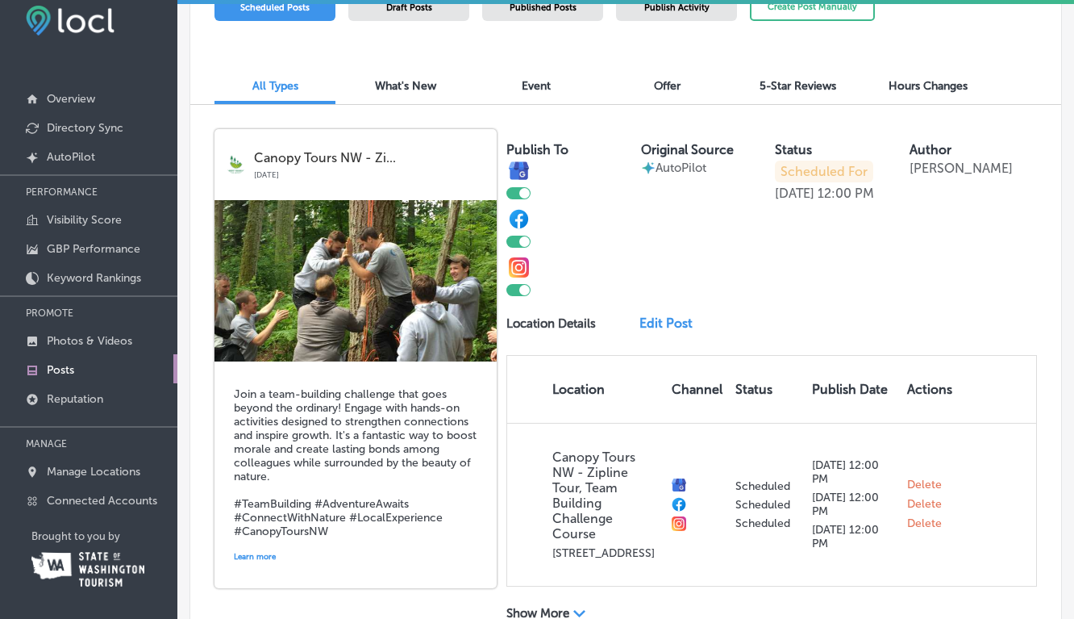
scroll to position [432, 0]
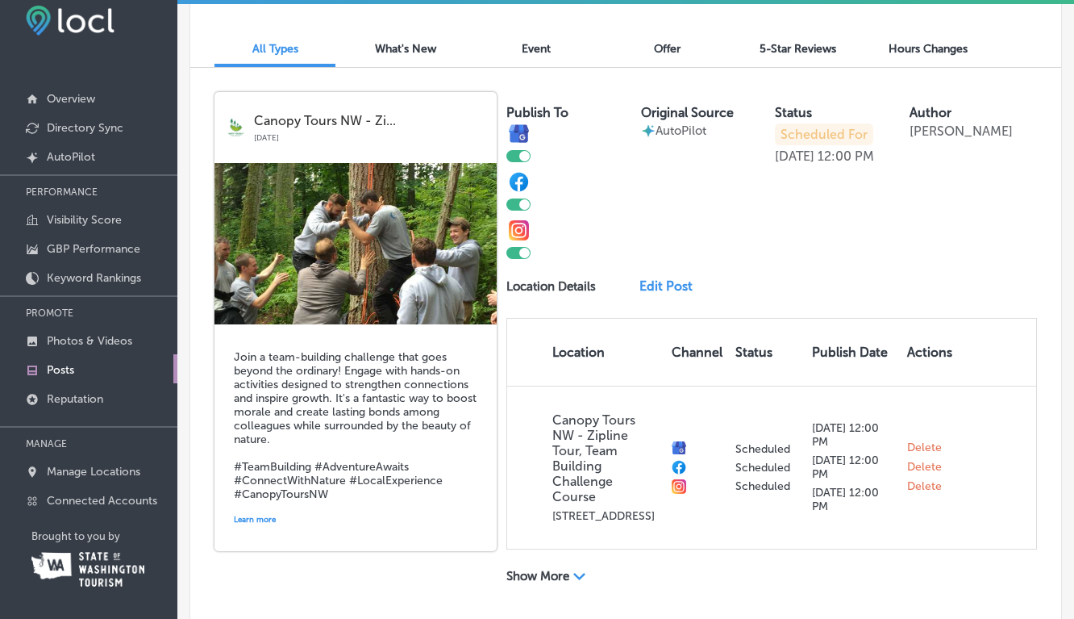
click at [669, 285] on link "Edit Post" at bounding box center [671, 285] width 63 height 15
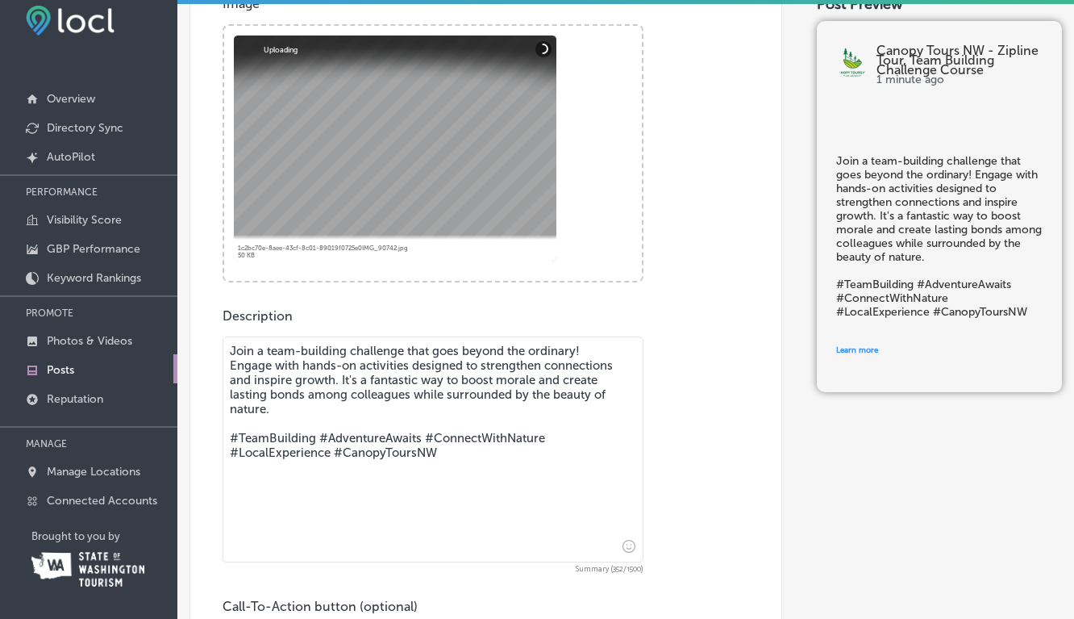
scroll to position [623, 0]
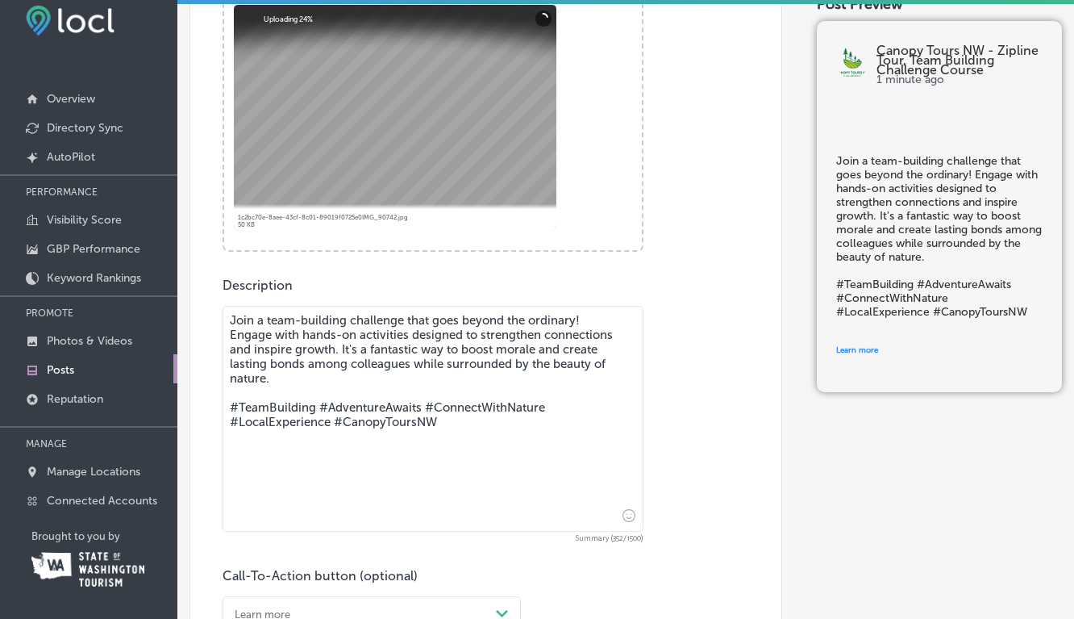
click at [373, 384] on textarea "Join a team-building challenge that goes beyond the ordinary! Engage with hands…" at bounding box center [433, 419] width 421 height 226
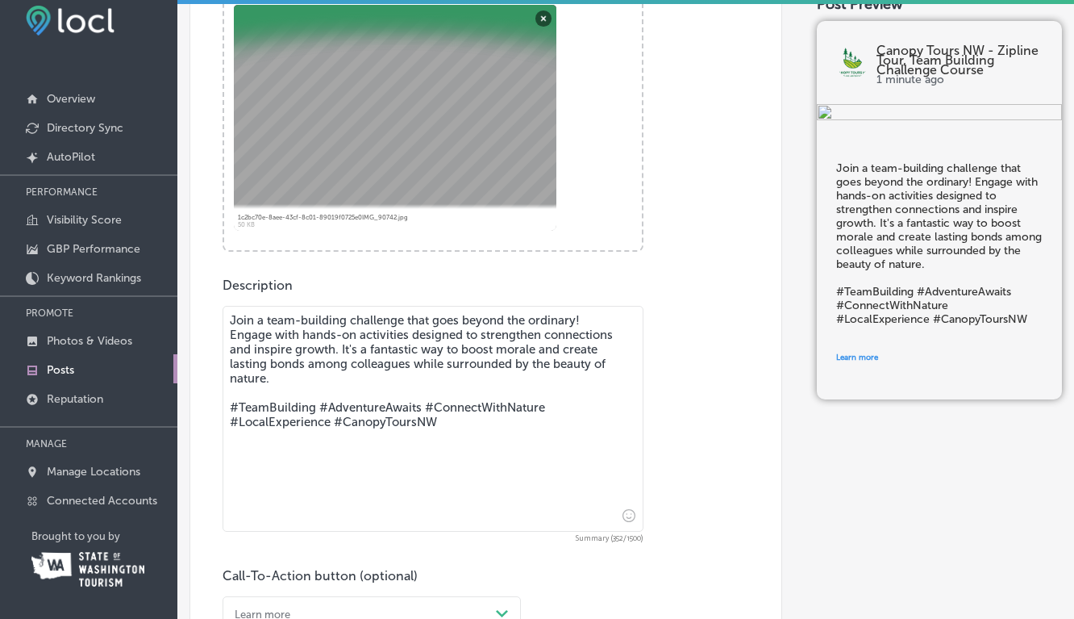
drag, startPoint x: 230, startPoint y: 318, endPoint x: 483, endPoint y: 434, distance: 278.6
click at [483, 434] on textarea "Join a team-building challenge that goes beyond the ordinary! Engage with hands…" at bounding box center [433, 419] width 421 height 226
paste textarea "Experience the thrill of soaring through the forest on six exhilarating zipline…"
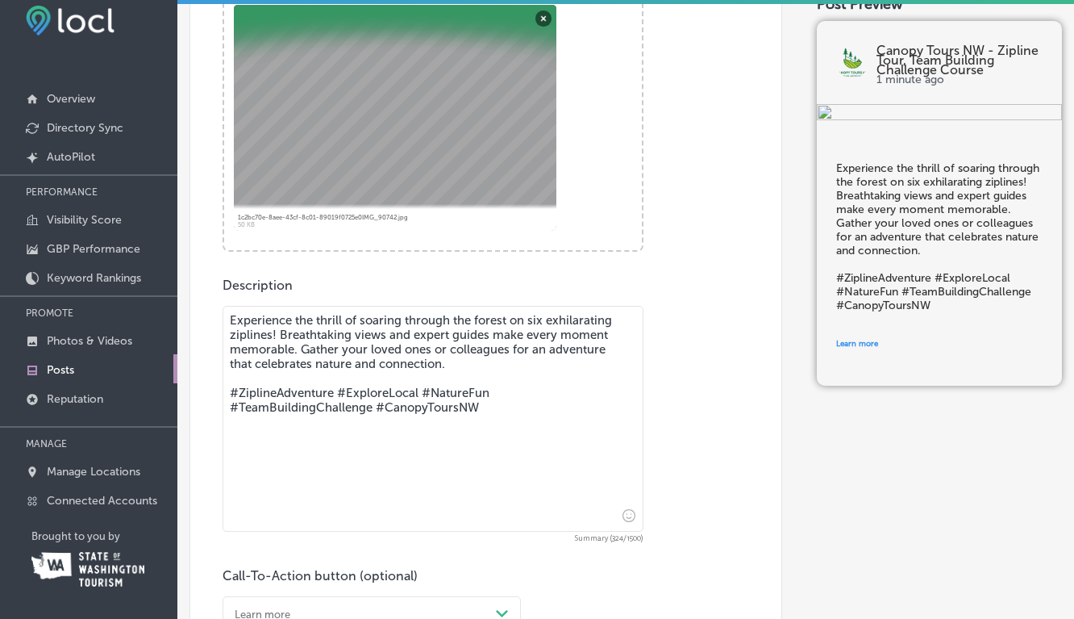
click at [280, 334] on textarea "Experience the thrill of soaring through the forest on six exhilarating zipline…" at bounding box center [433, 419] width 421 height 226
click at [229, 318] on textarea "Experience the thrill of soaring through the forest on six exhilarating zipline…" at bounding box center [433, 419] width 421 height 226
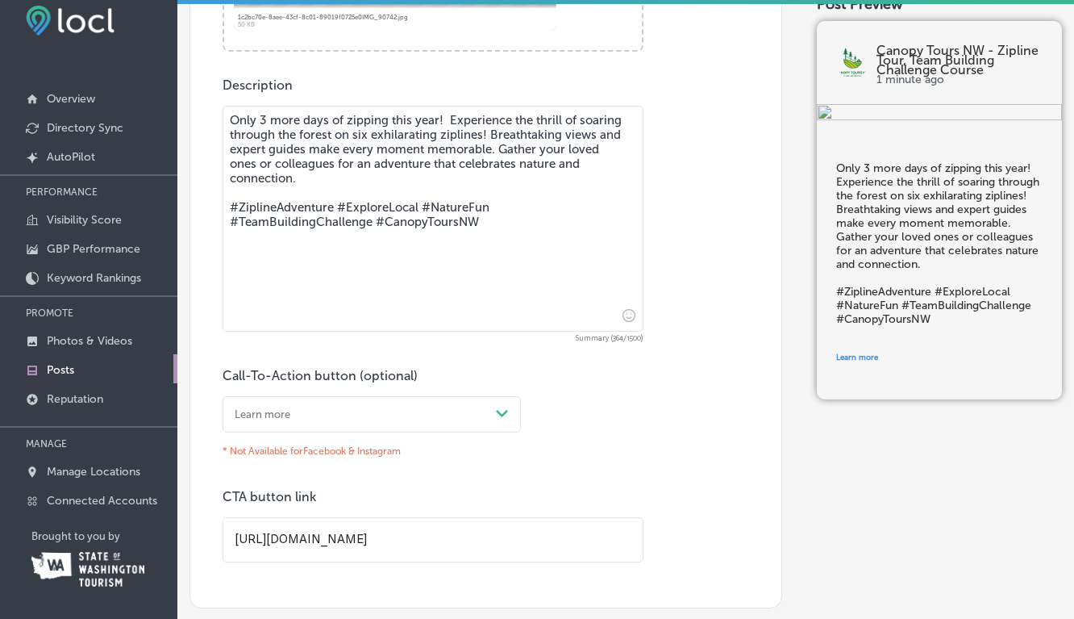
scroll to position [843, 0]
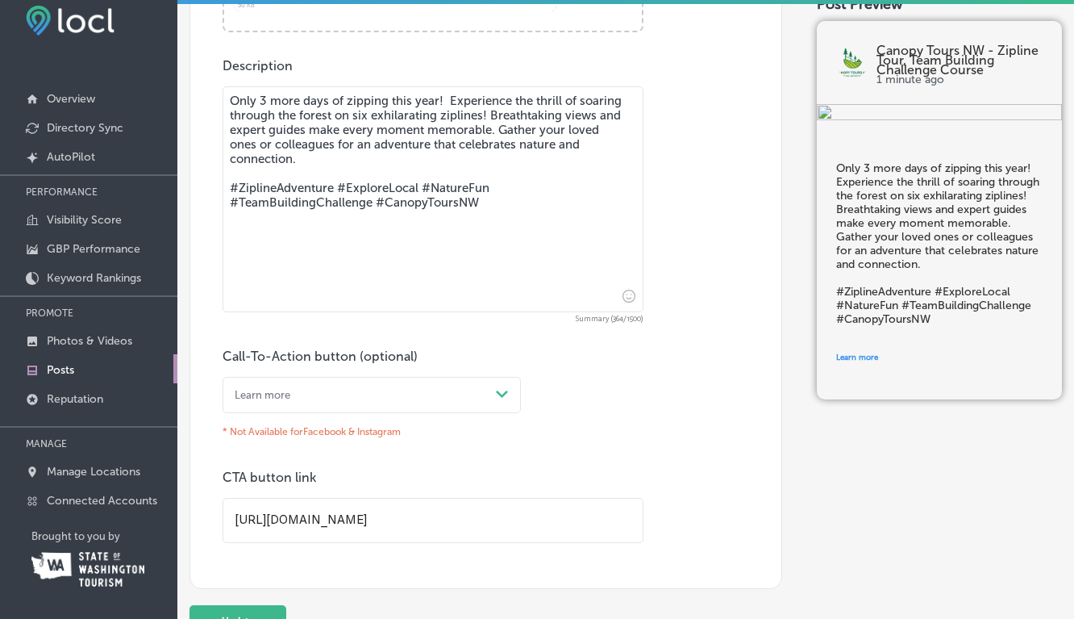
type textarea "Only 3 more days of zipping this year! Experience the thrill of soaring through…"
click at [502, 394] on icon "Path Created with Sketch." at bounding box center [502, 393] width 12 height 7
click at [241, 451] on div "Book" at bounding box center [372, 452] width 298 height 24
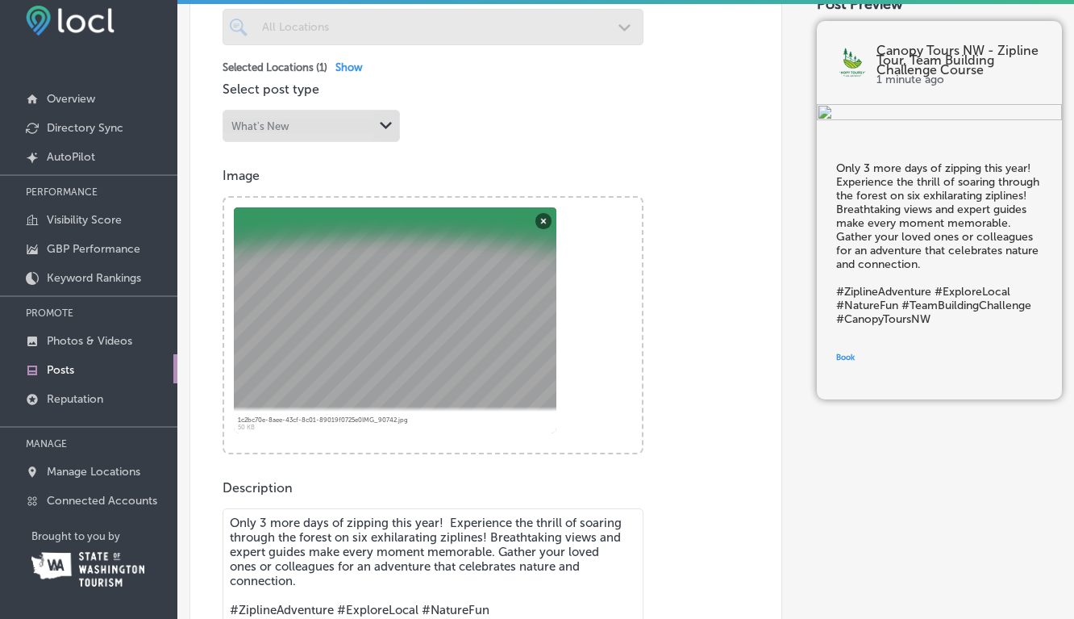
scroll to position [413, 0]
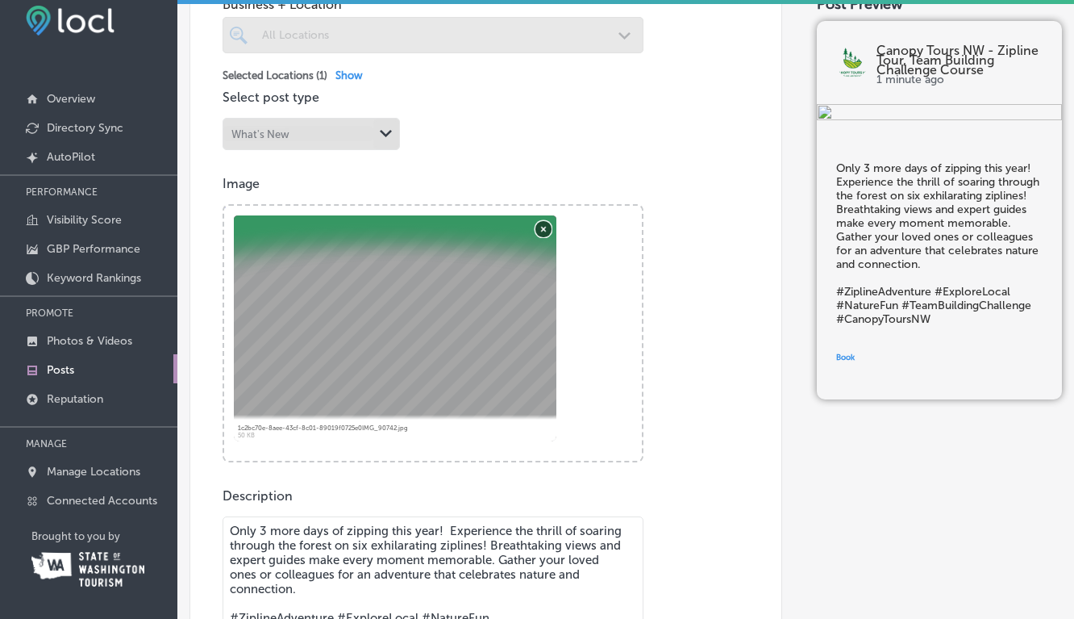
click at [541, 224] on button "Remove" at bounding box center [543, 228] width 16 height 16
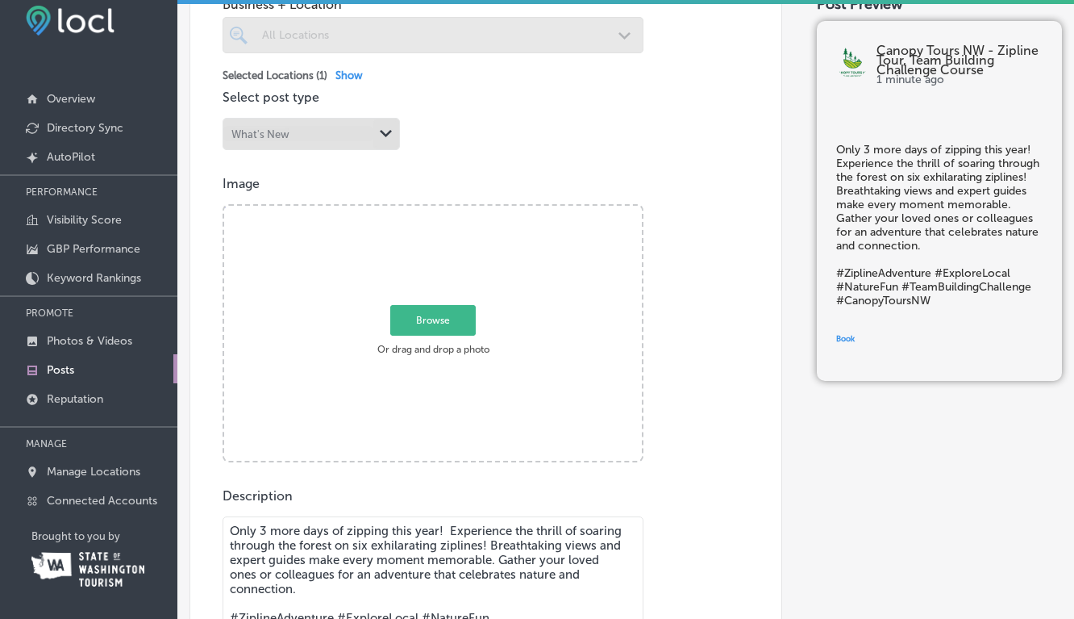
click at [438, 323] on span "Browse" at bounding box center [432, 319] width 85 height 31
click at [438, 210] on input "Browse Or drag and drop a photo" at bounding box center [433, 208] width 418 height 5
type input "C:\fakepath\DSC_8086.jpeg"
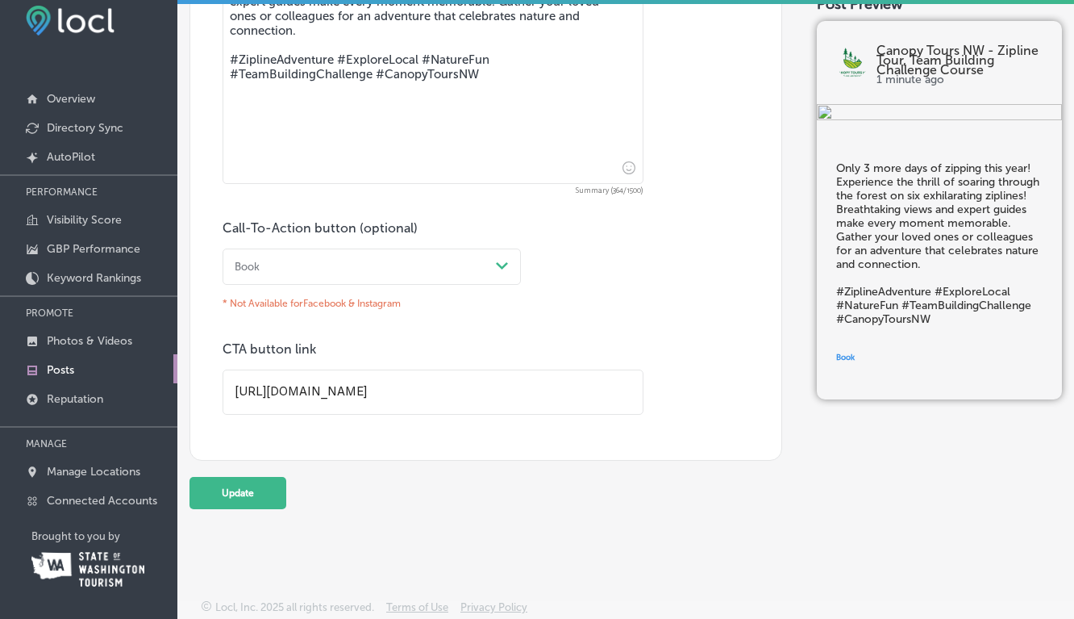
scroll to position [975, 0]
click at [256, 489] on button "Update" at bounding box center [238, 493] width 97 height 32
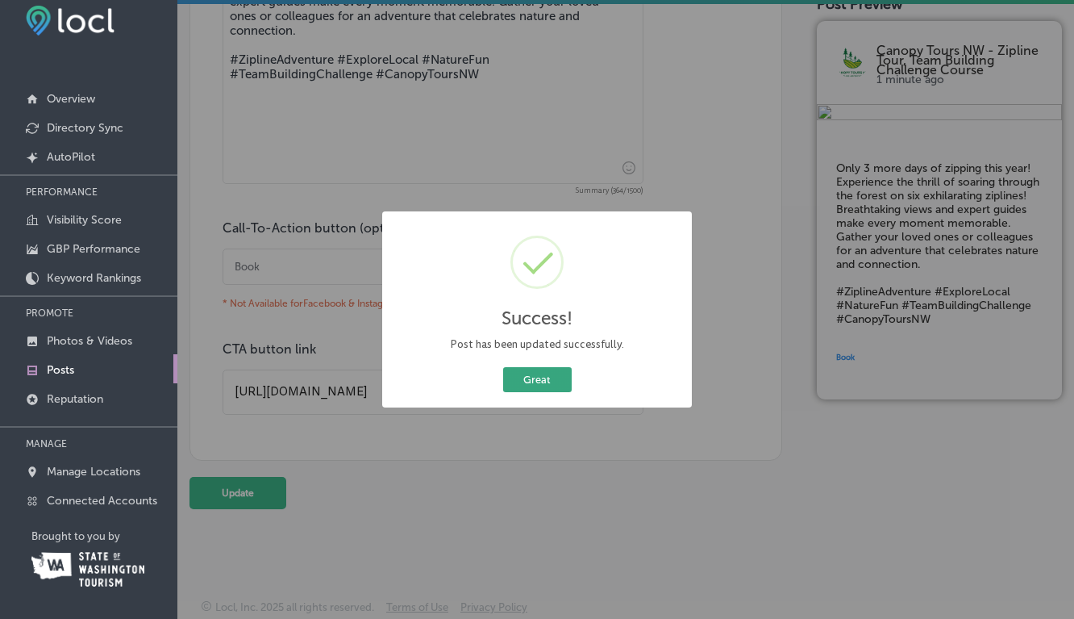
click at [548, 378] on button "Great" at bounding box center [537, 379] width 69 height 25
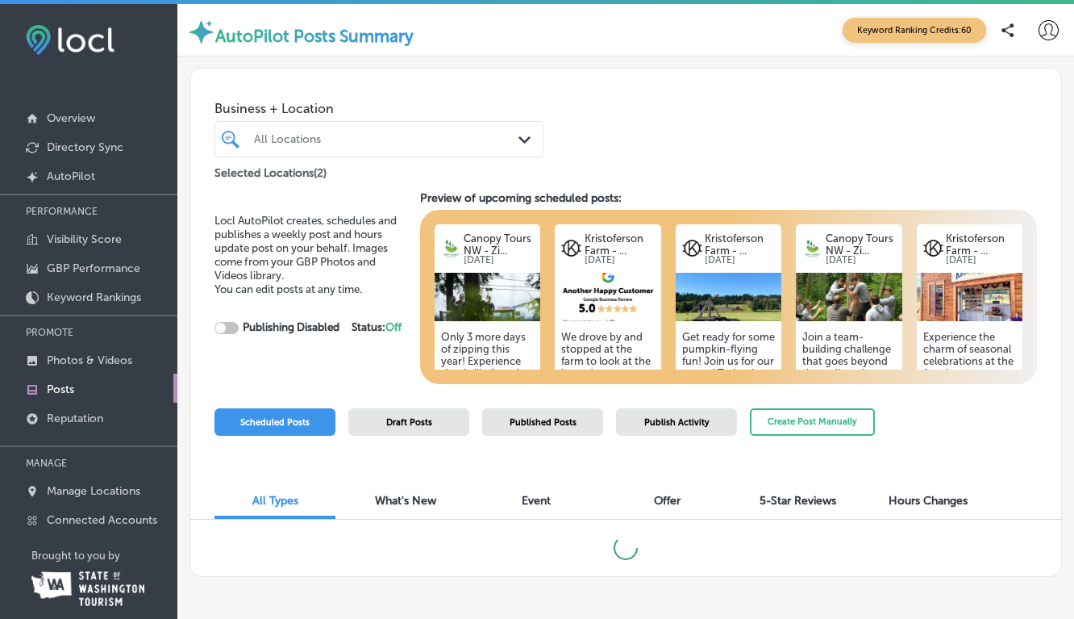
checkbox input "true"
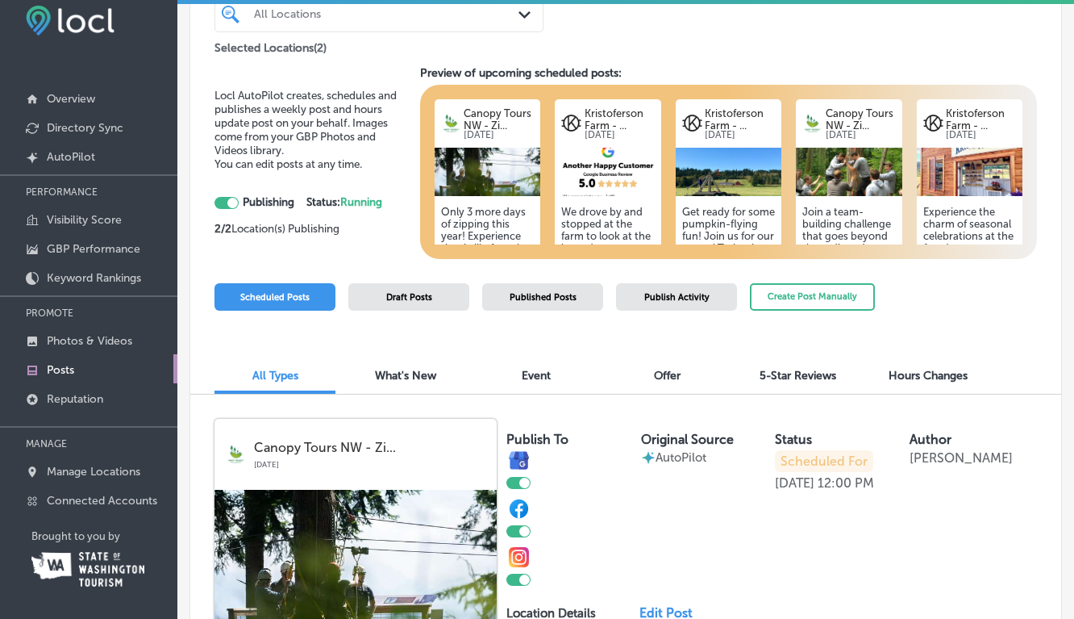
scroll to position [80, 0]
